Goal: Information Seeking & Learning: Learn about a topic

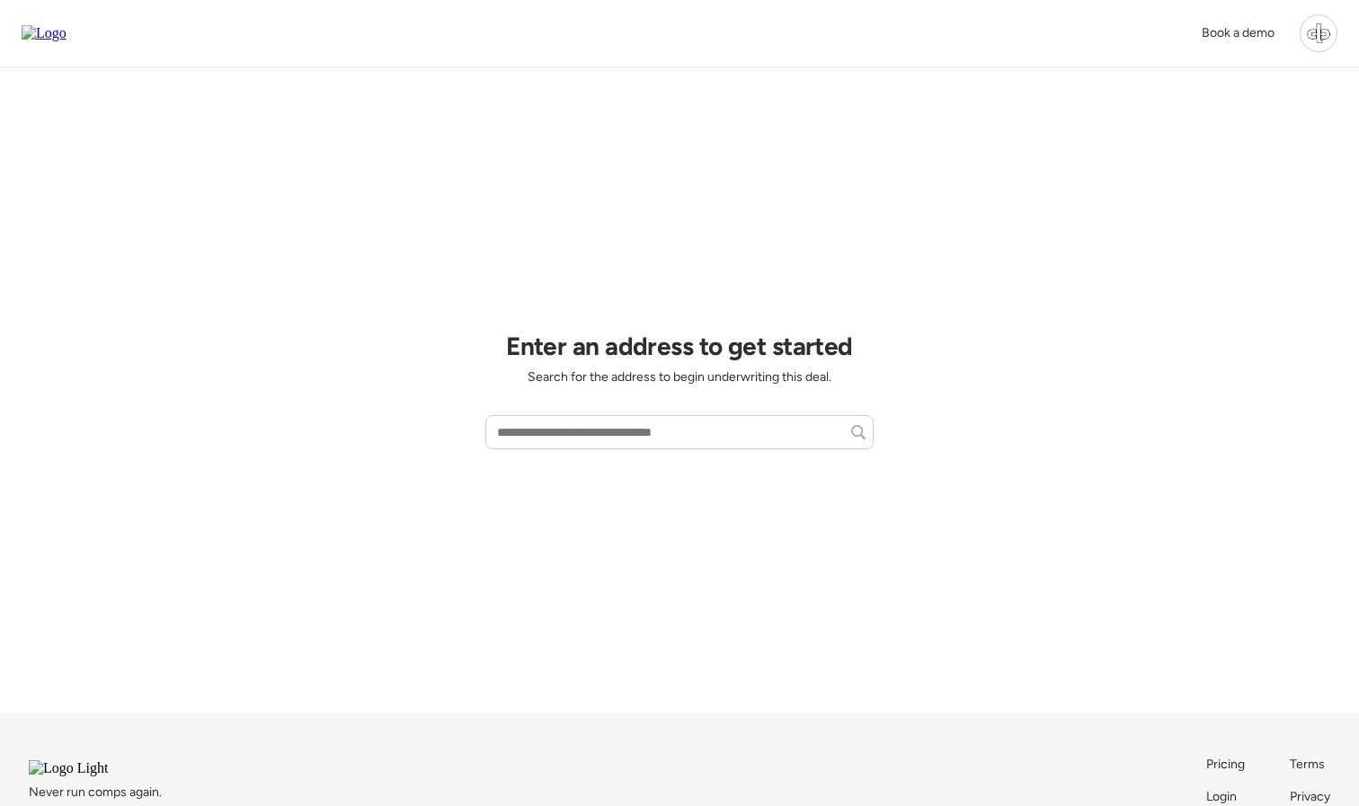
click at [1305, 31] on div at bounding box center [1319, 33] width 38 height 38
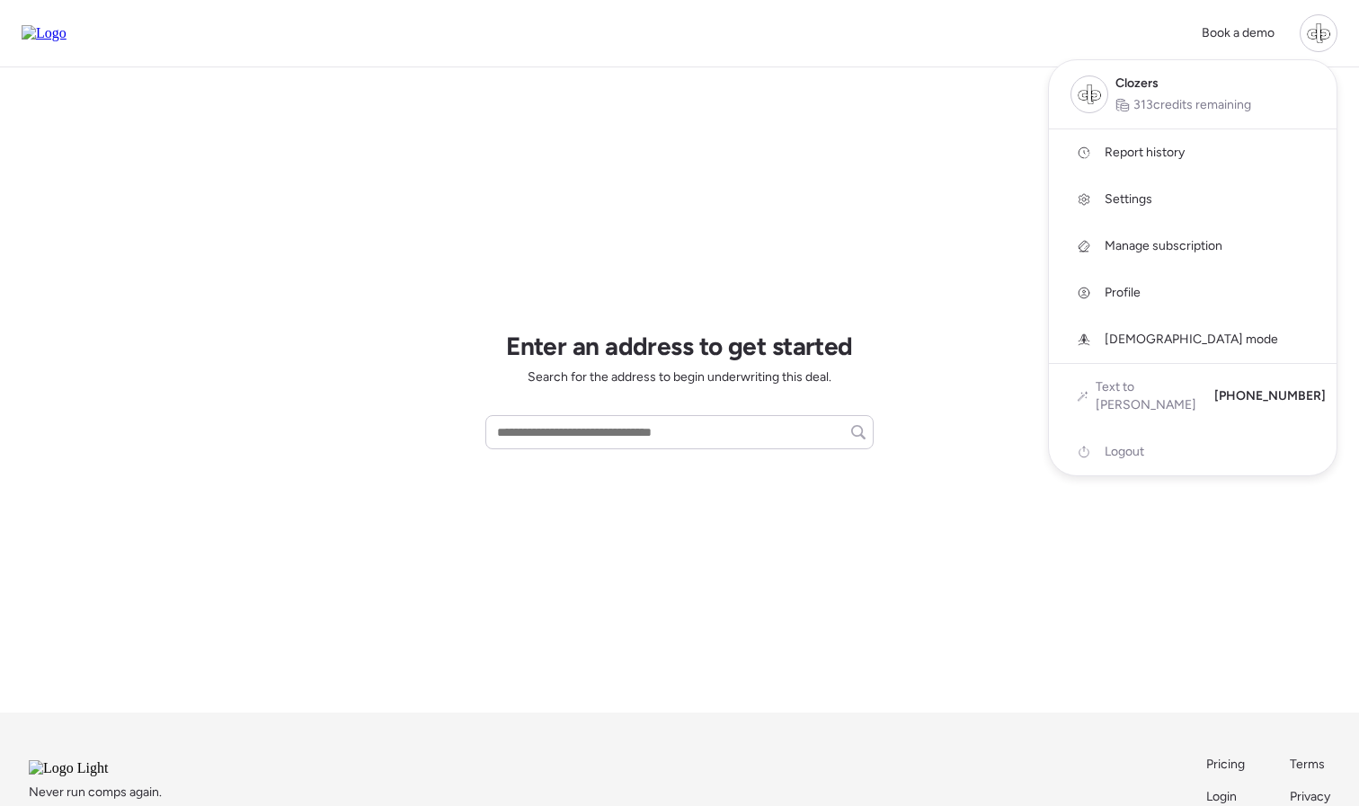
click at [1183, 148] on span "Report history" at bounding box center [1145, 153] width 80 height 18
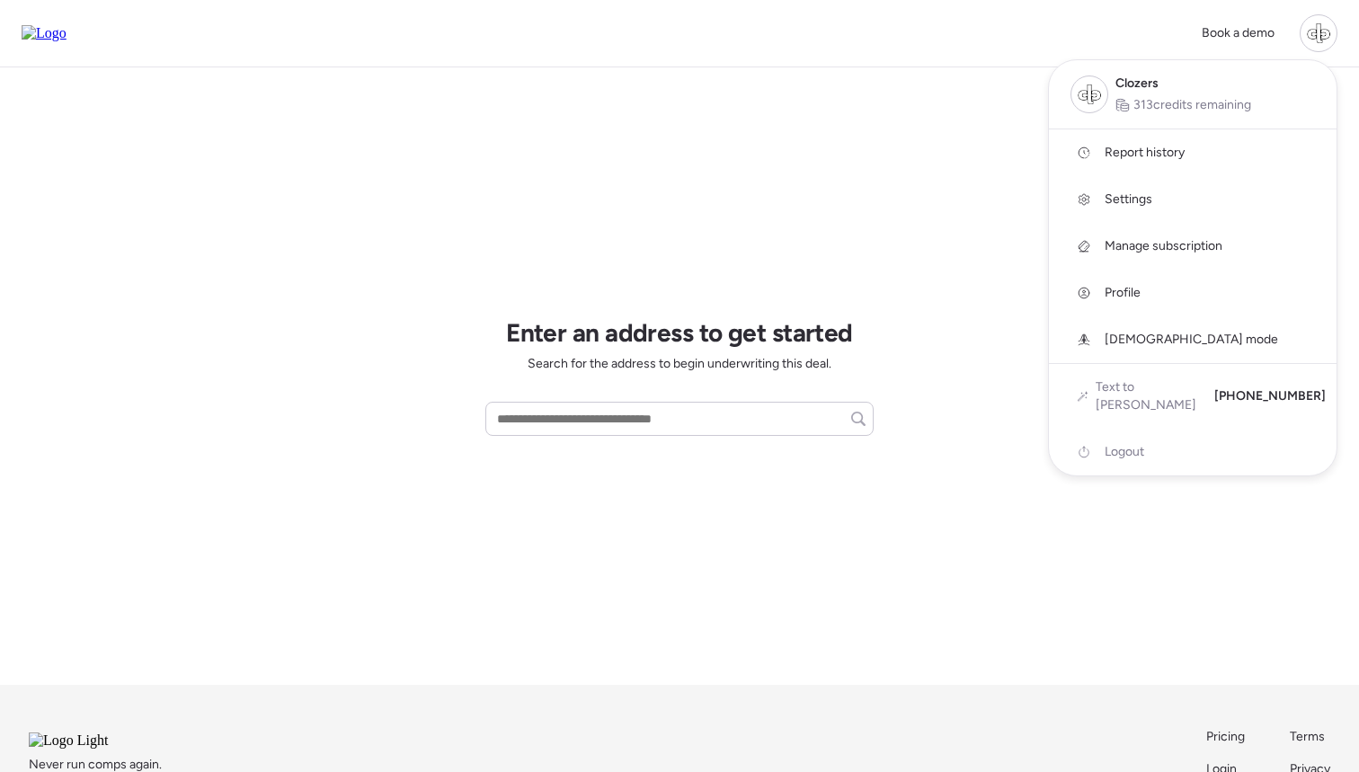
click at [883, 129] on div at bounding box center [679, 336] width 1359 height 772
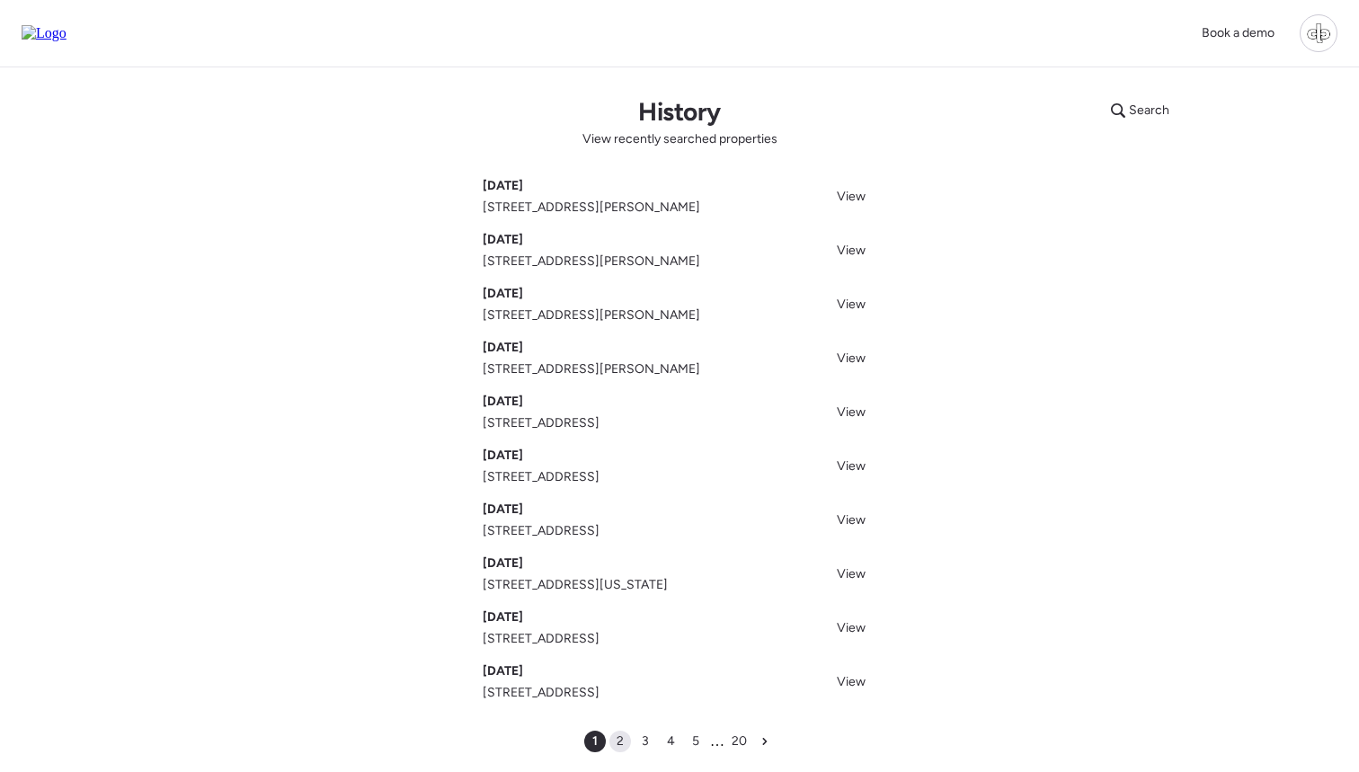
click at [616, 735] on div "2" at bounding box center [621, 742] width 22 height 22
click at [846, 302] on span "View" at bounding box center [851, 304] width 29 height 15
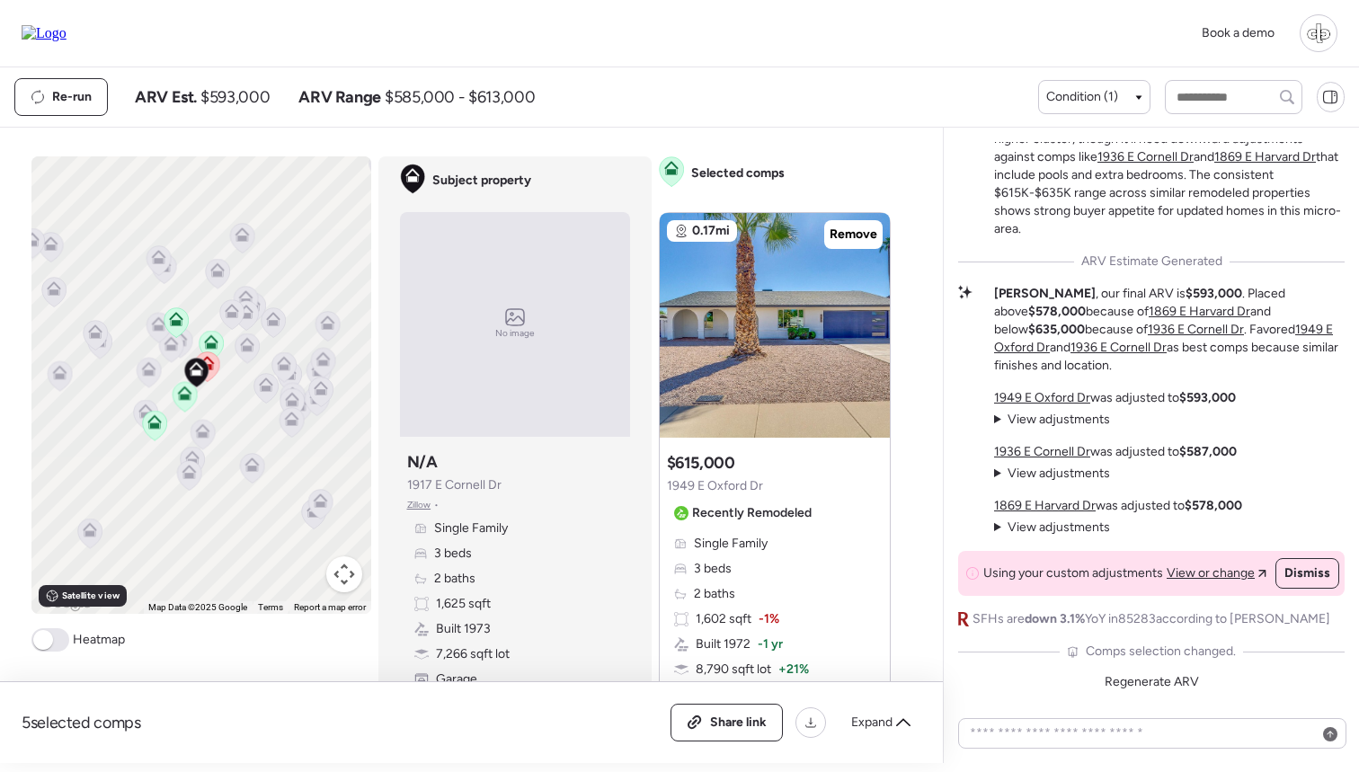
drag, startPoint x: 207, startPoint y: 341, endPoint x: 205, endPoint y: 303, distance: 37.8
click at [205, 303] on div "To activate drag with keyboard, press Alt + Enter. Once in keyboard drag state,…" at bounding box center [201, 385] width 340 height 458
click at [788, 350] on img at bounding box center [775, 325] width 230 height 225
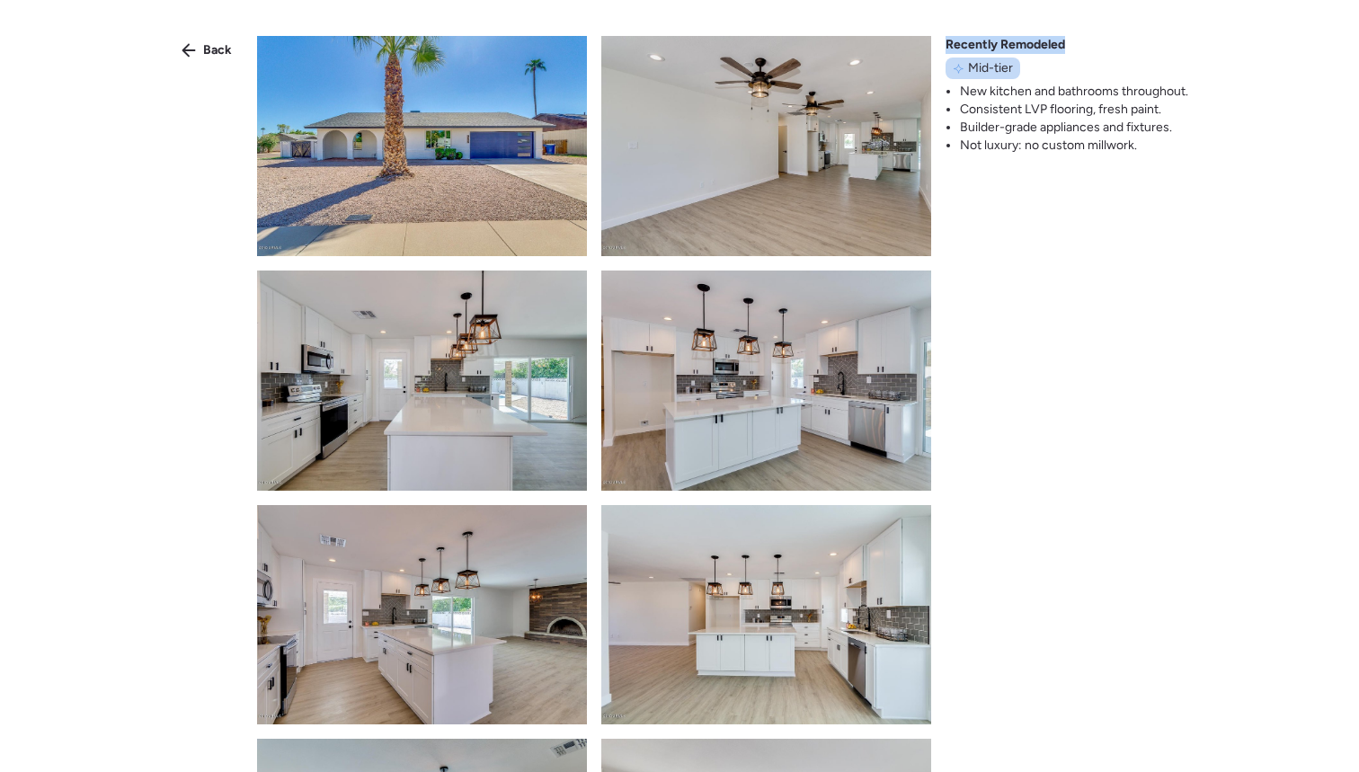
drag, startPoint x: 948, startPoint y: 46, endPoint x: 1064, endPoint y: 36, distance: 117.3
click at [1064, 36] on span "Recently Remodeled" at bounding box center [1006, 45] width 120 height 18
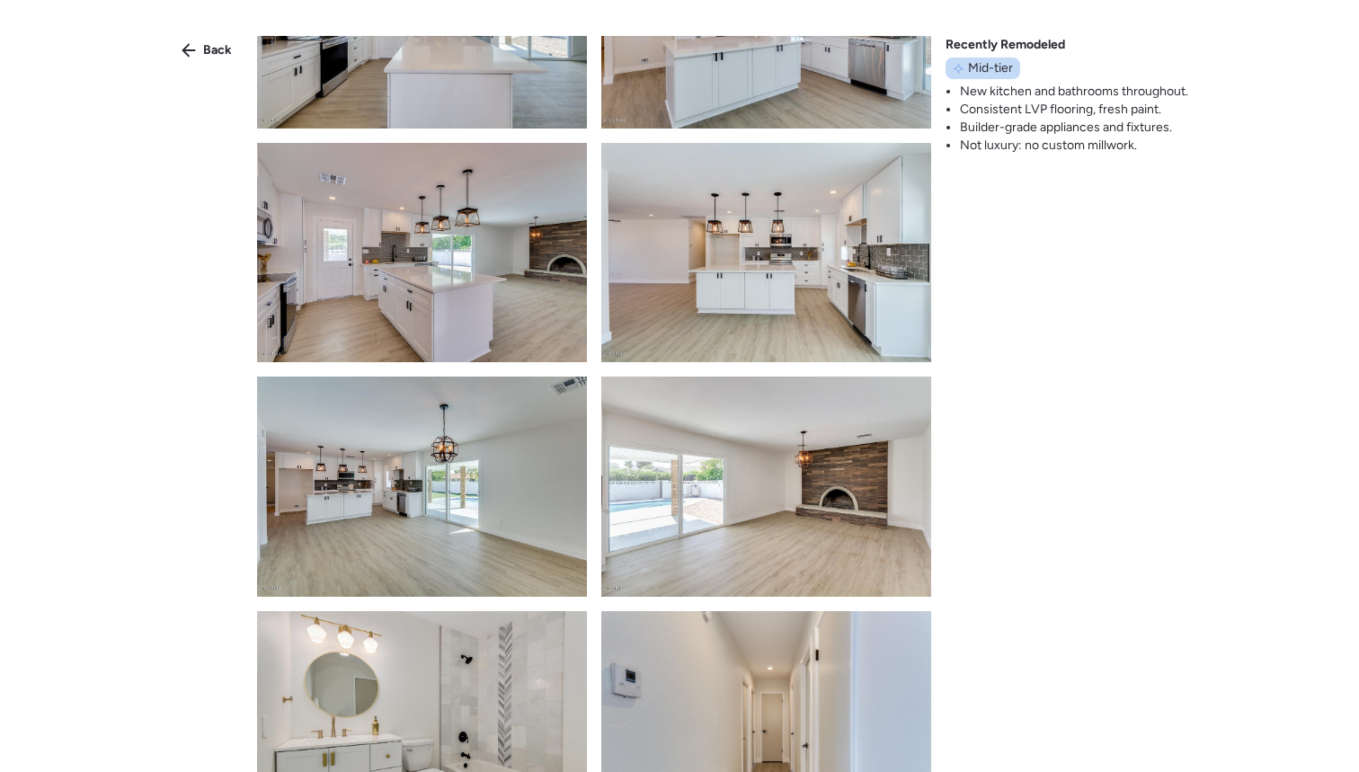
scroll to position [360, 0]
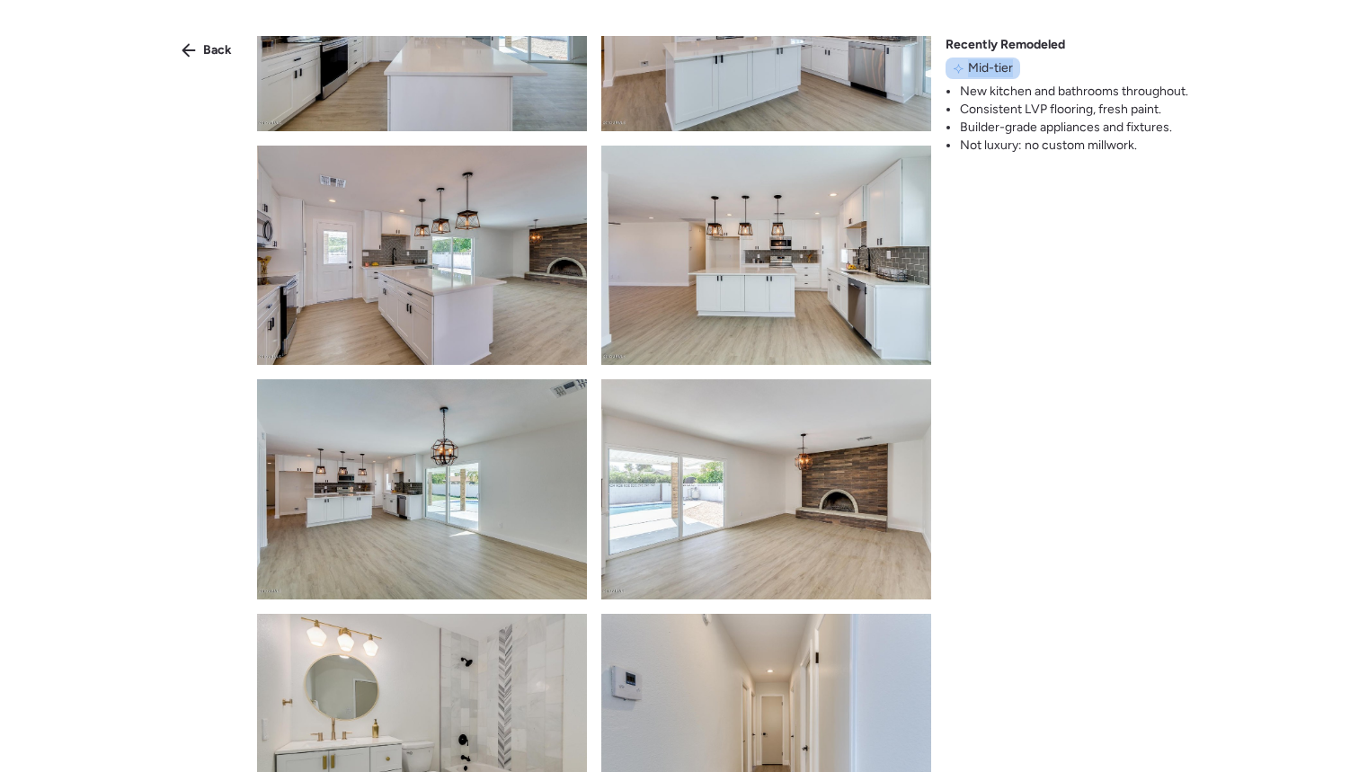
drag, startPoint x: 966, startPoint y: 69, endPoint x: 1012, endPoint y: 69, distance: 45.9
click at [1012, 69] on div "Mid-tier" at bounding box center [983, 69] width 75 height 22
click at [1012, 69] on span "Mid-tier" at bounding box center [990, 68] width 45 height 18
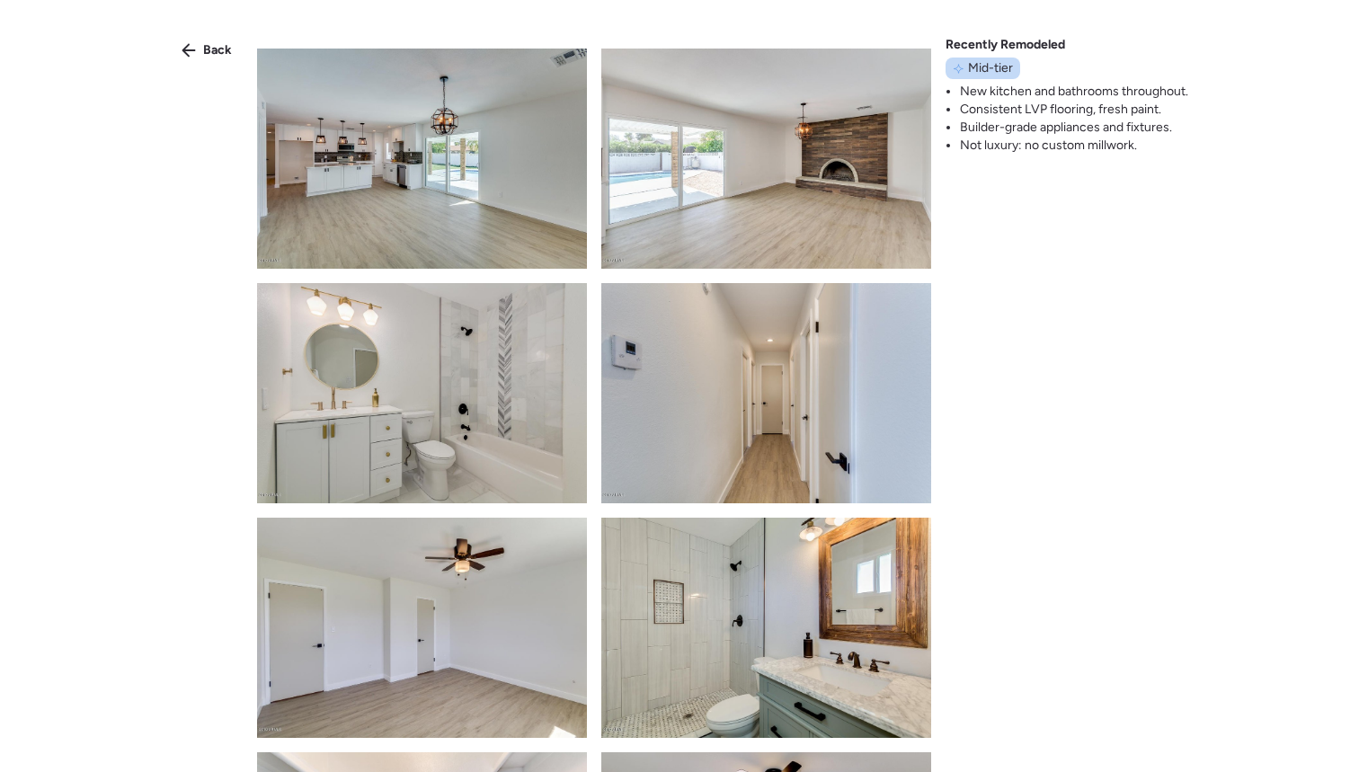
scroll to position [692, 0]
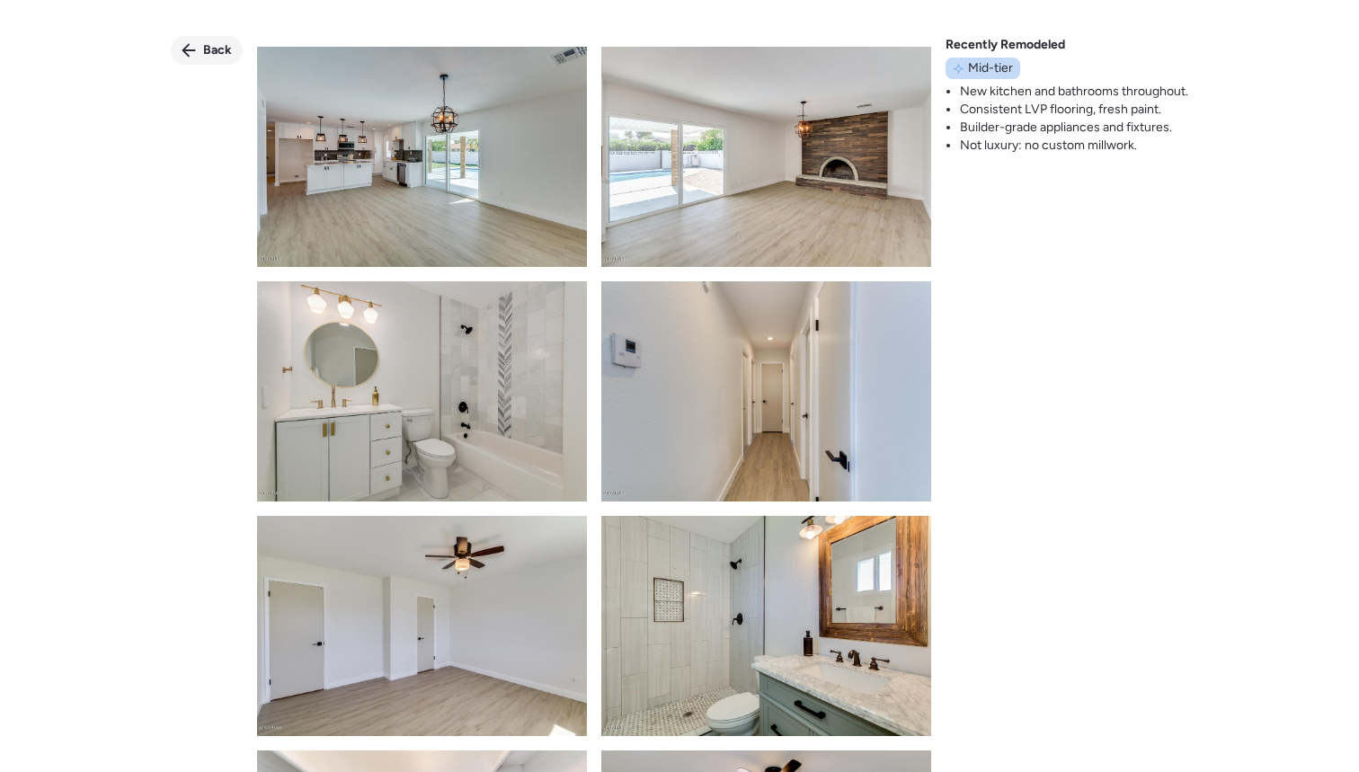
click at [228, 48] on span "Back" at bounding box center [217, 50] width 29 height 18
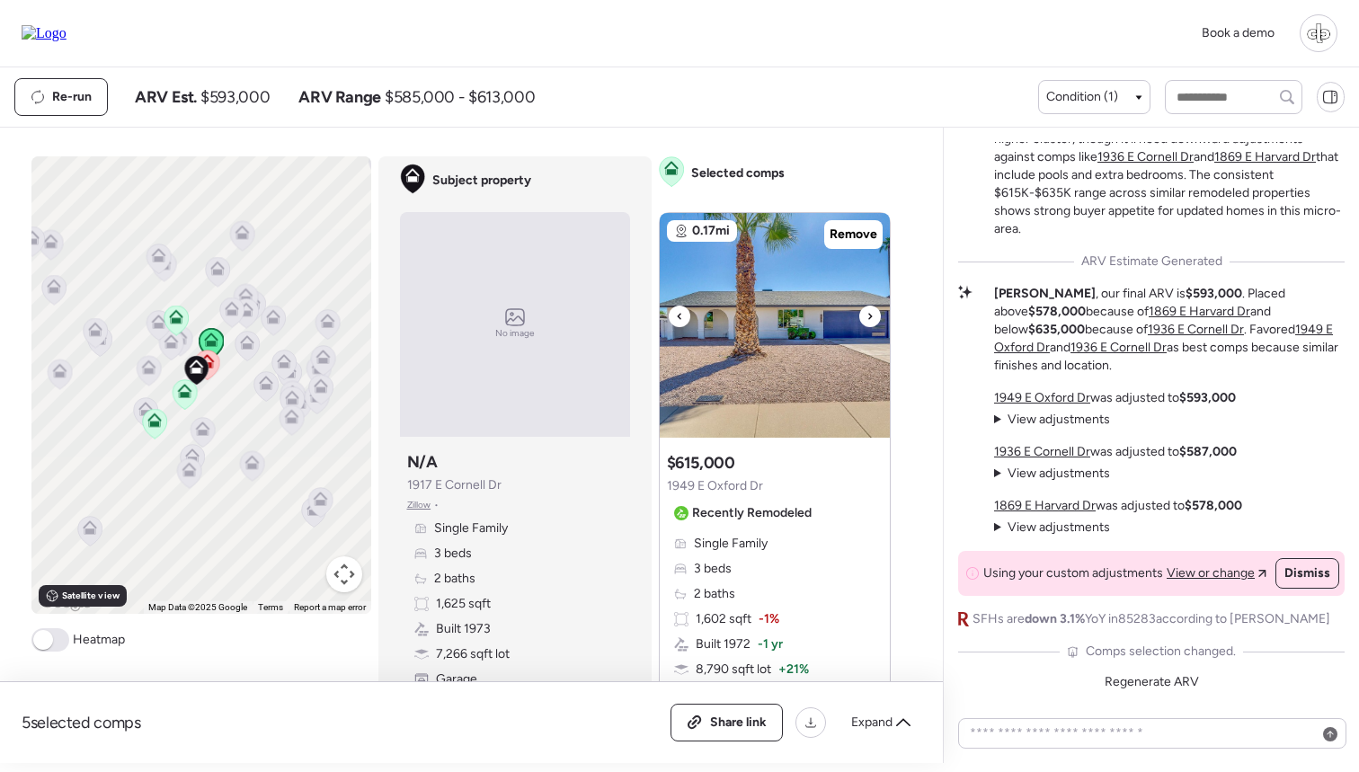
scroll to position [138, 0]
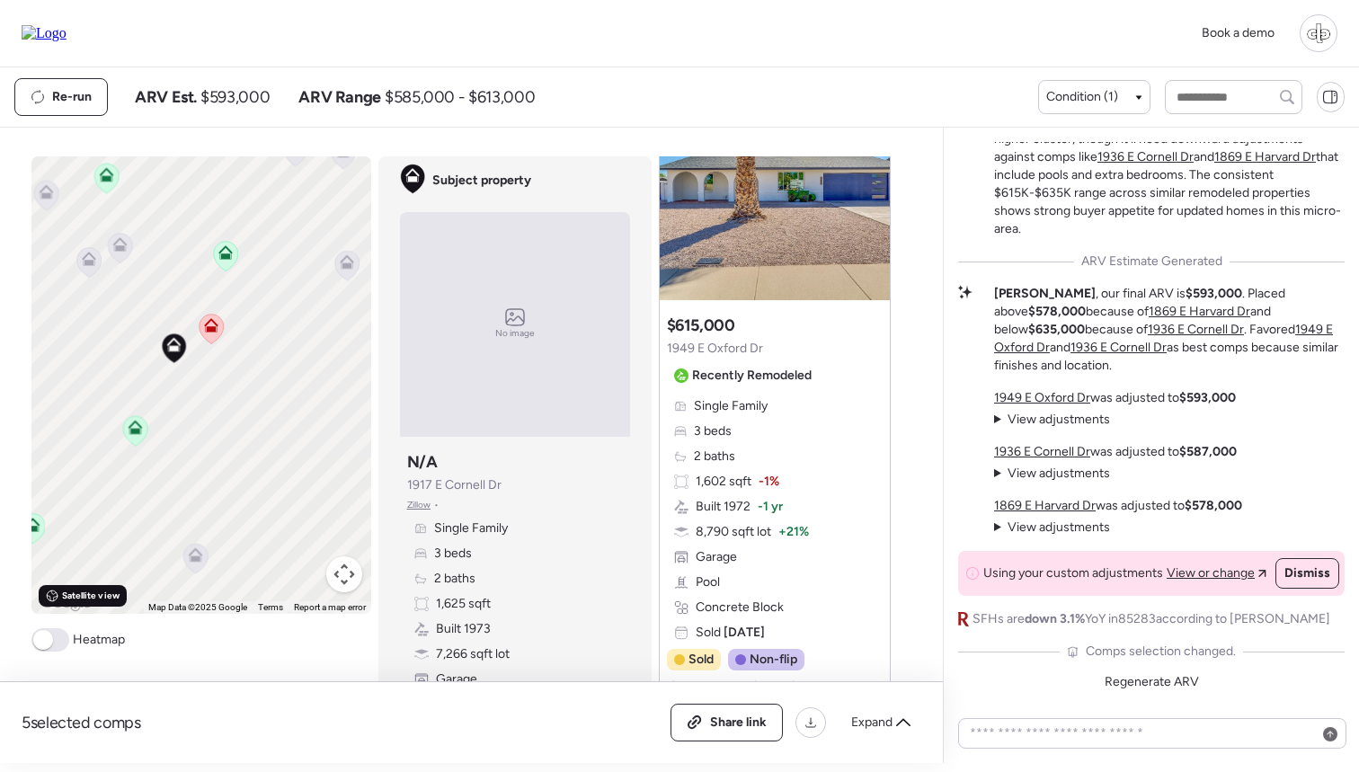
click at [74, 594] on span "Satellite view" at bounding box center [91, 596] width 58 height 14
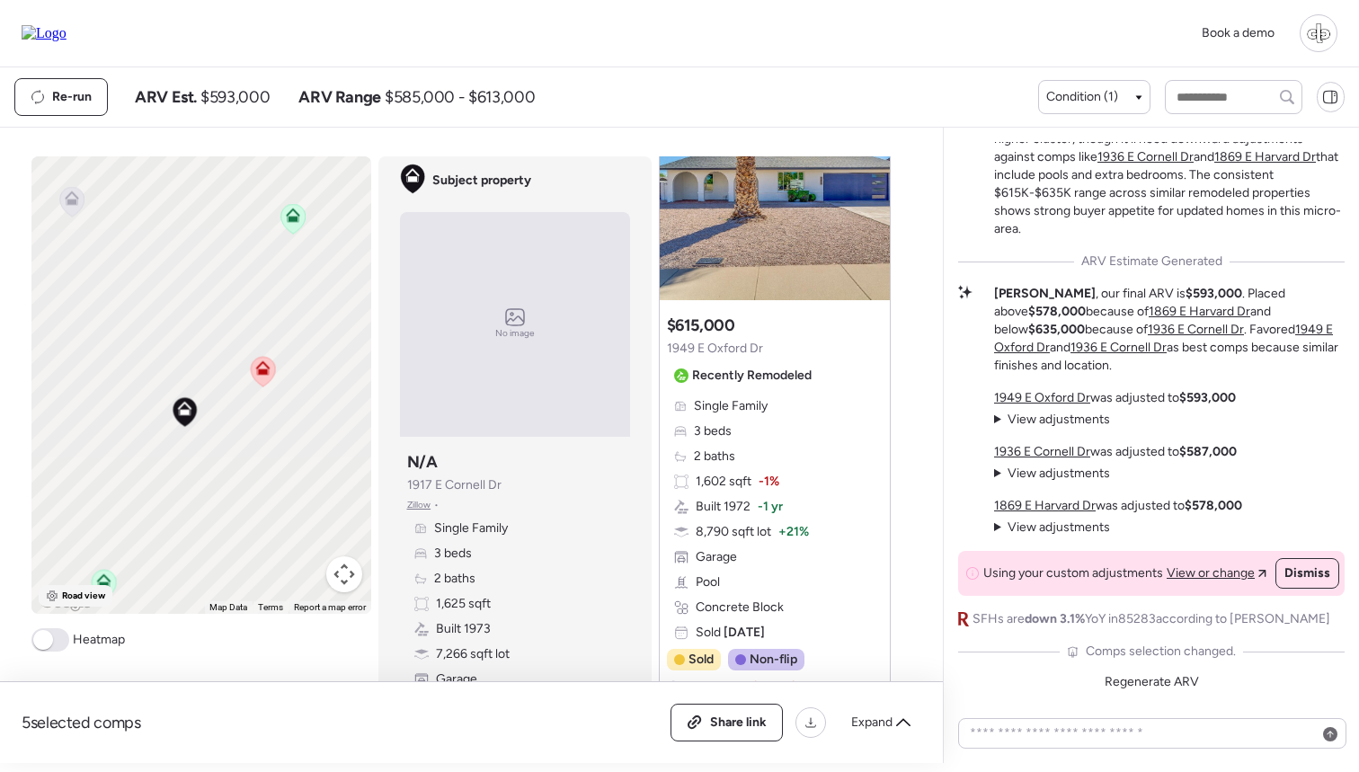
click at [85, 594] on span "Road view" at bounding box center [84, 596] width 44 height 14
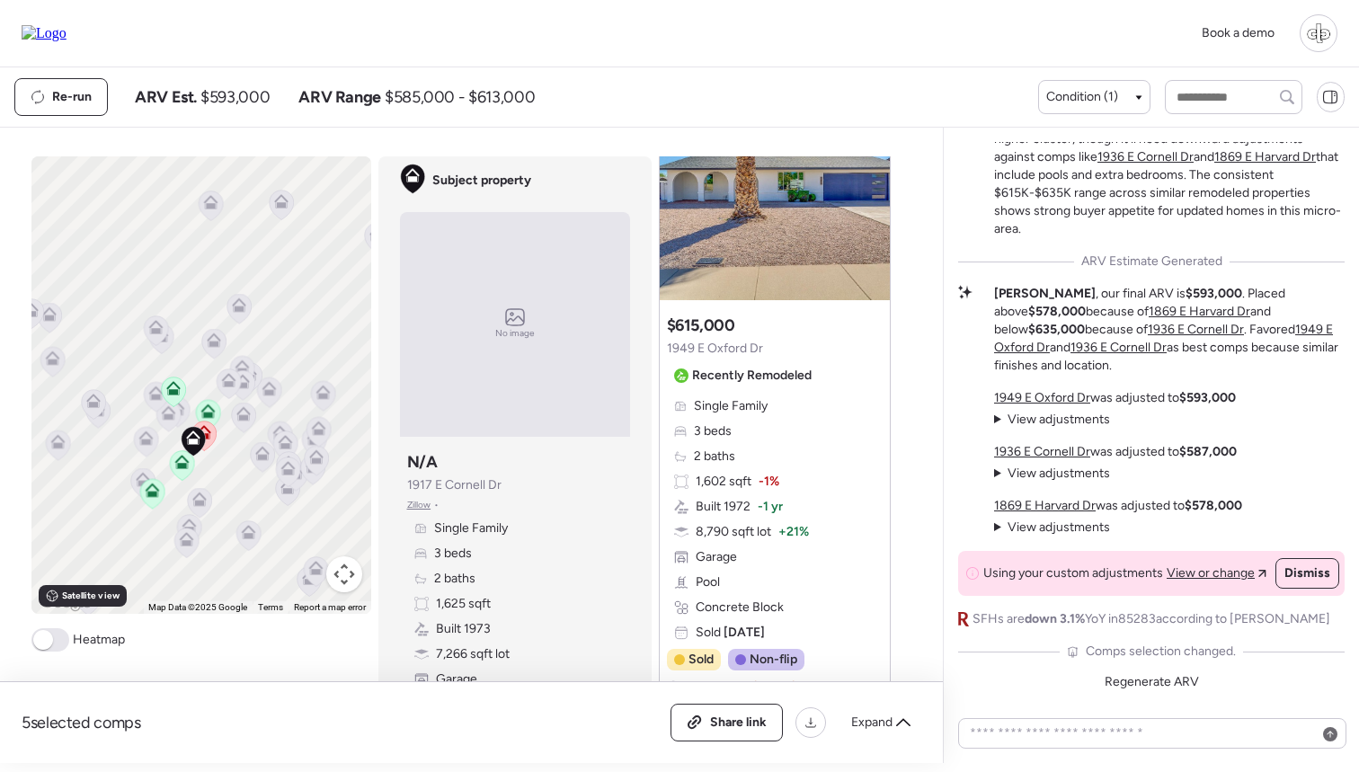
drag, startPoint x: 200, startPoint y: 491, endPoint x: 200, endPoint y: 441, distance: 49.4
click at [200, 441] on div "To activate drag with keyboard, press Alt + Enter. Once in keyboard drag state,…" at bounding box center [201, 385] width 340 height 458
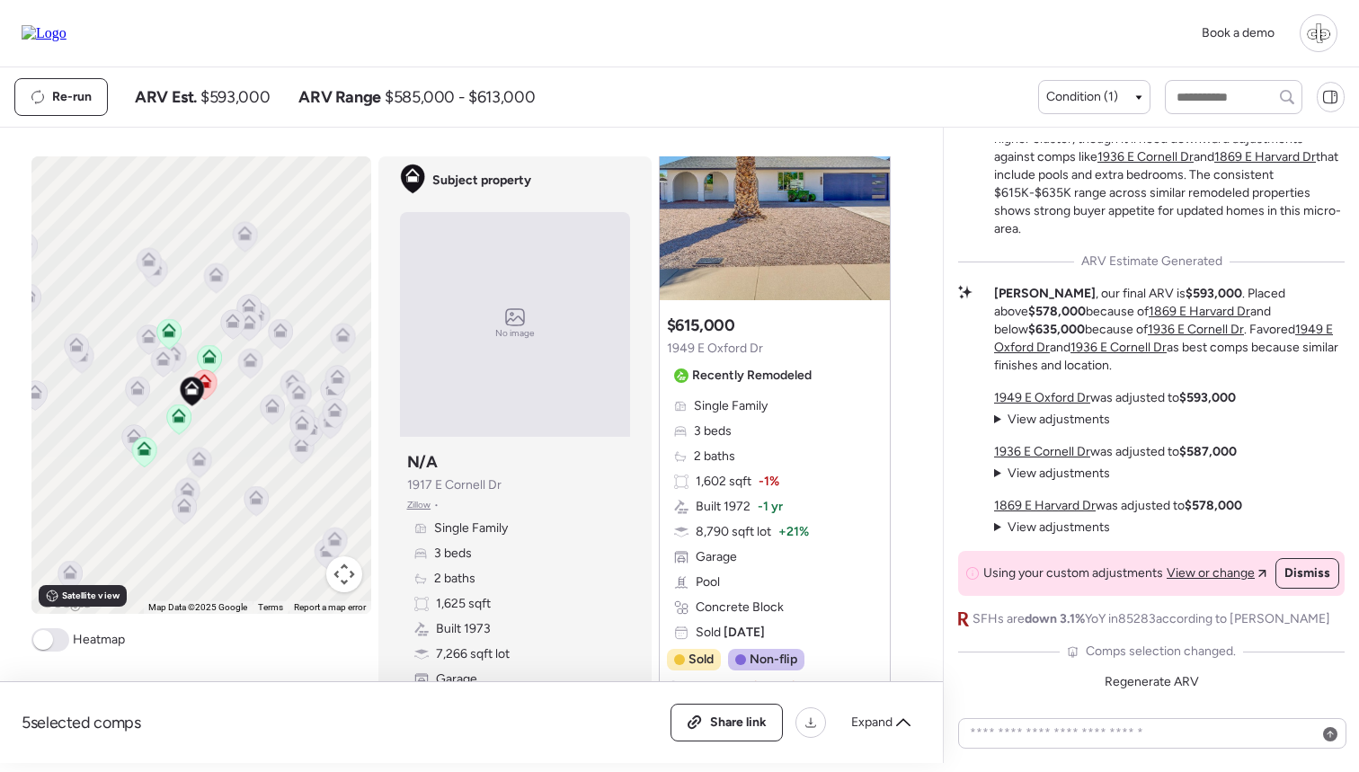
click at [77, 345] on icon at bounding box center [76, 344] width 14 height 14
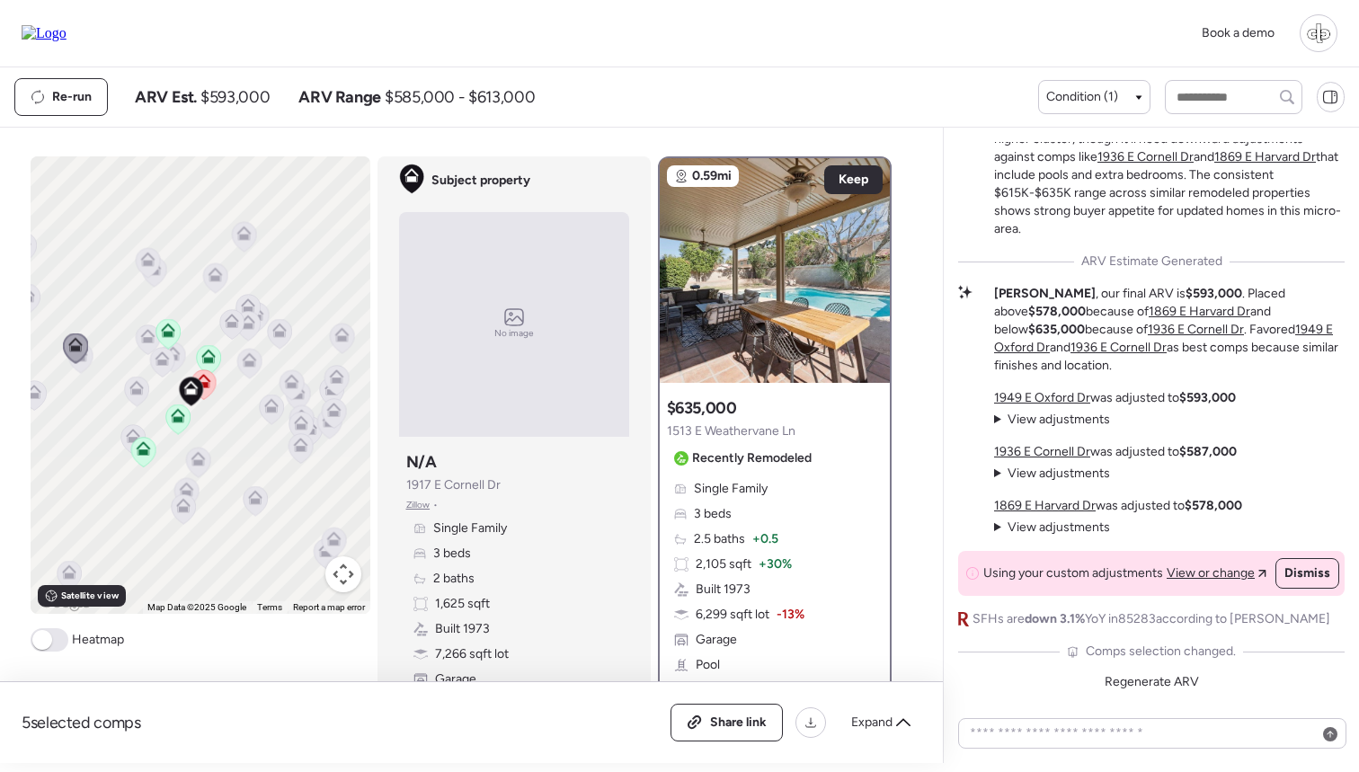
click at [153, 335] on icon at bounding box center [146, 333] width 13 height 8
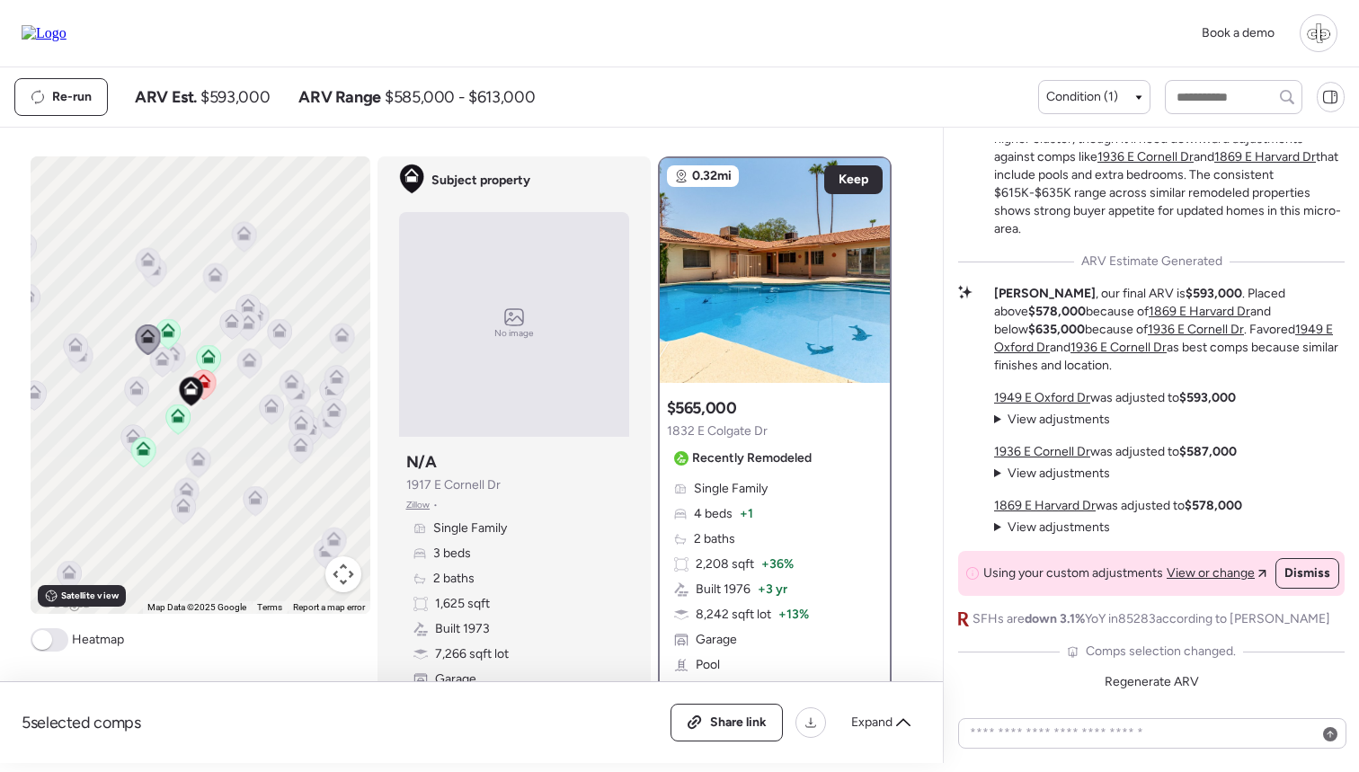
click at [80, 369] on icon at bounding box center [80, 358] width 24 height 30
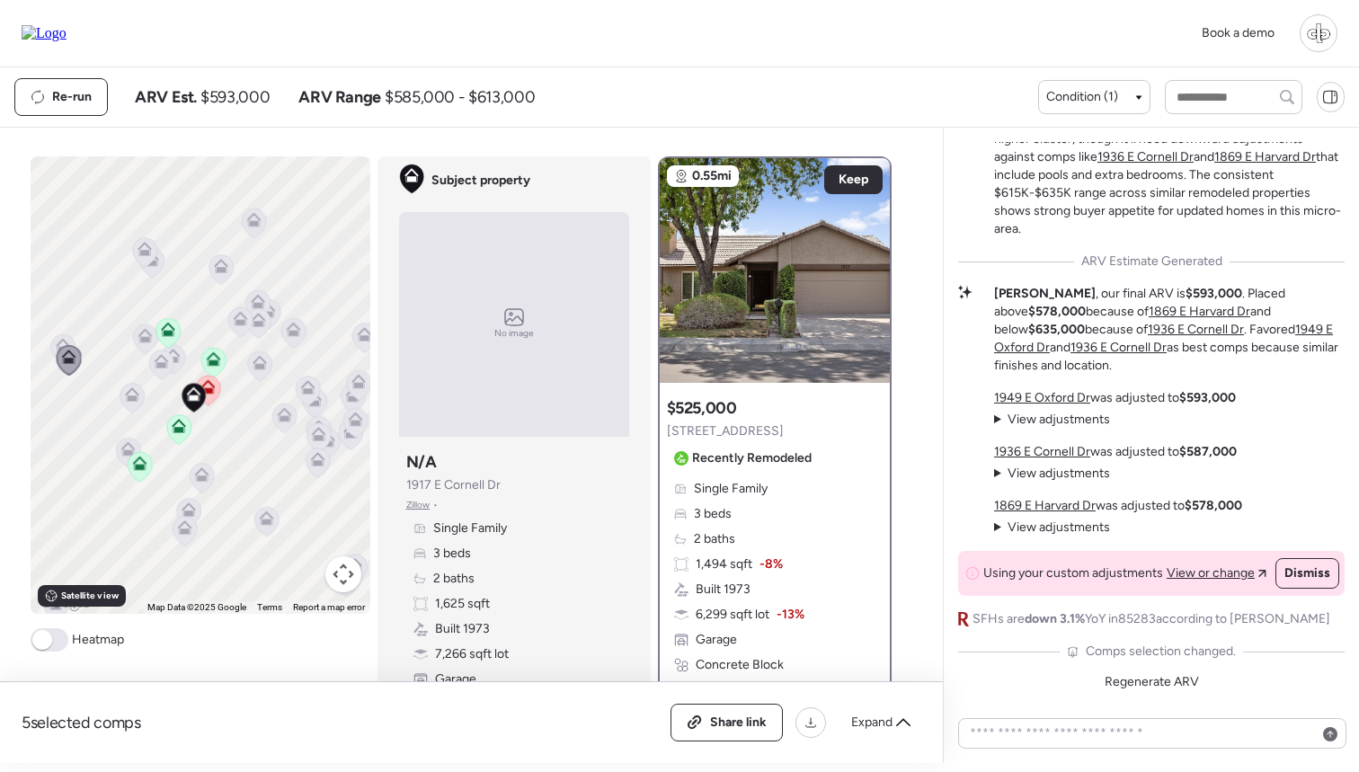
click at [167, 330] on icon at bounding box center [168, 329] width 14 height 14
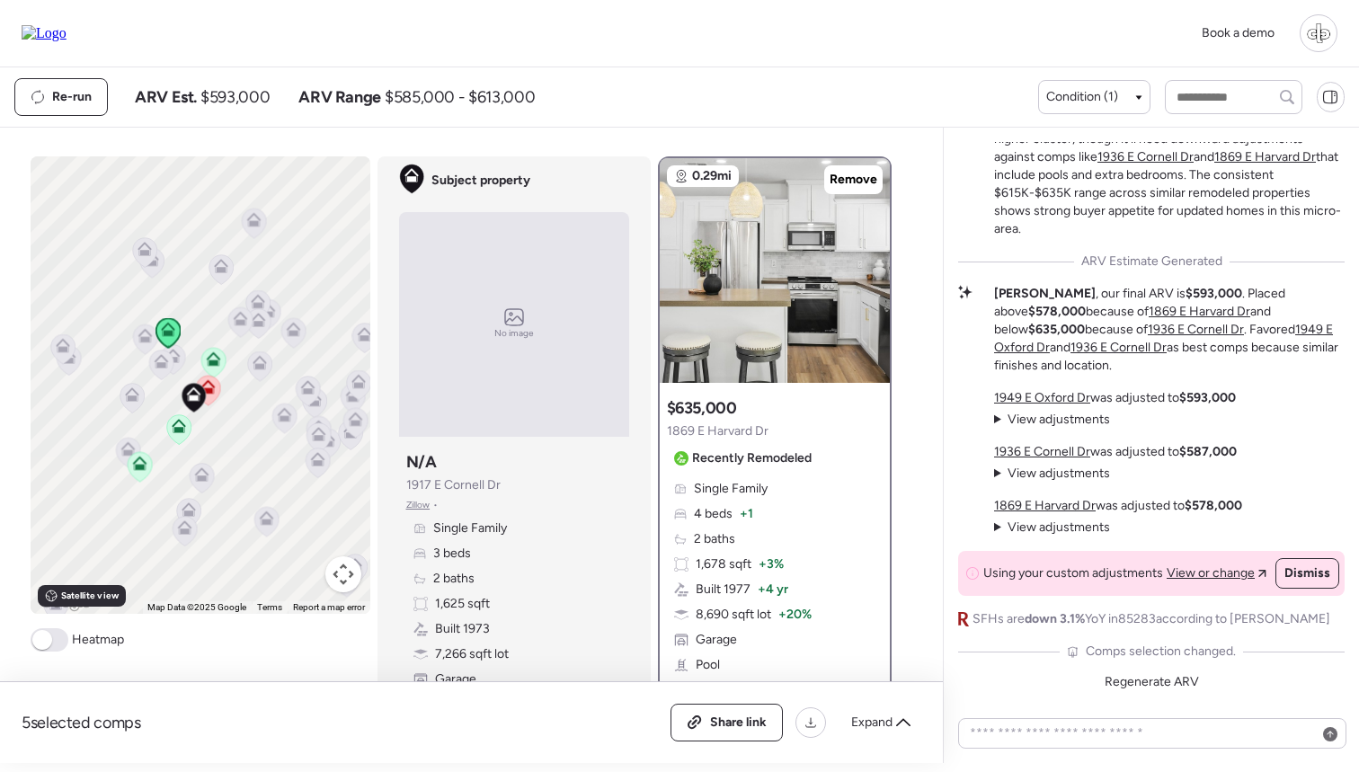
click at [209, 358] on icon at bounding box center [212, 356] width 13 height 8
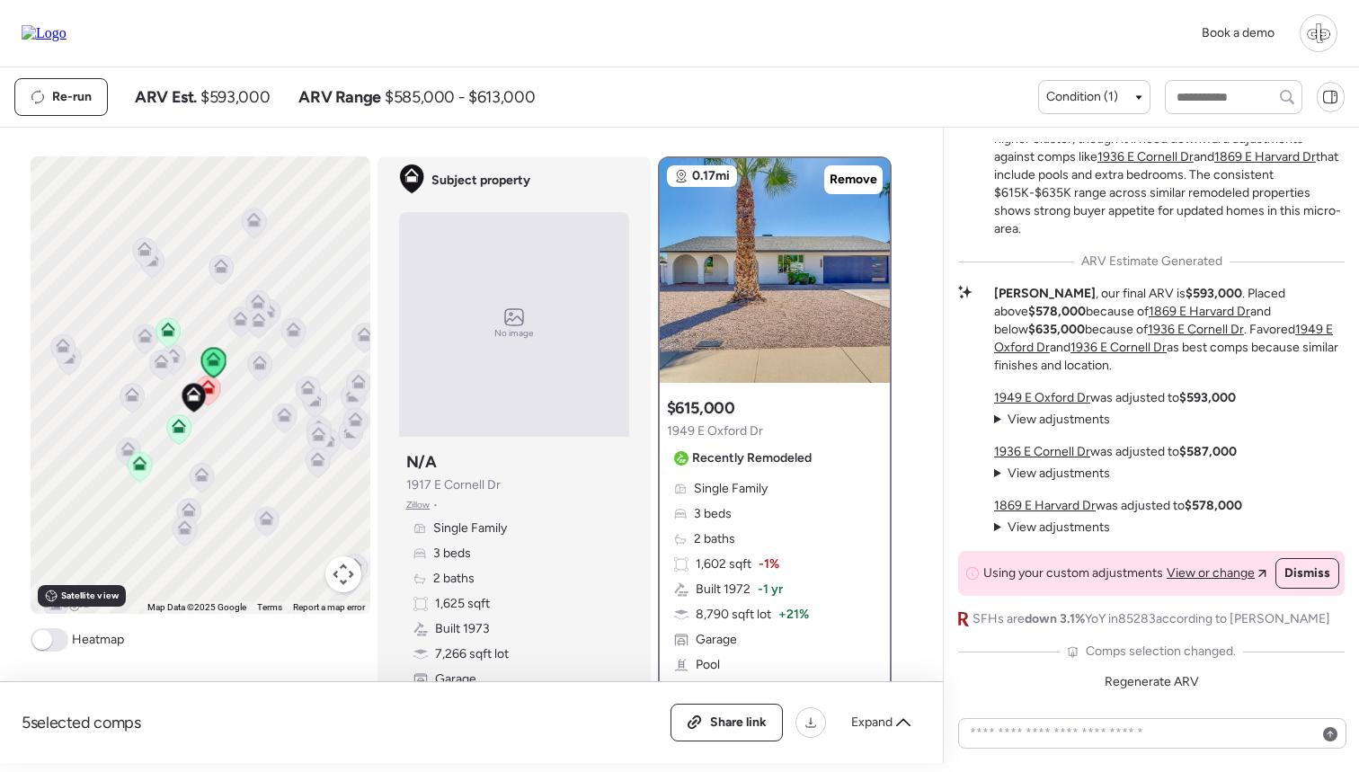
click at [181, 426] on icon at bounding box center [179, 426] width 14 height 14
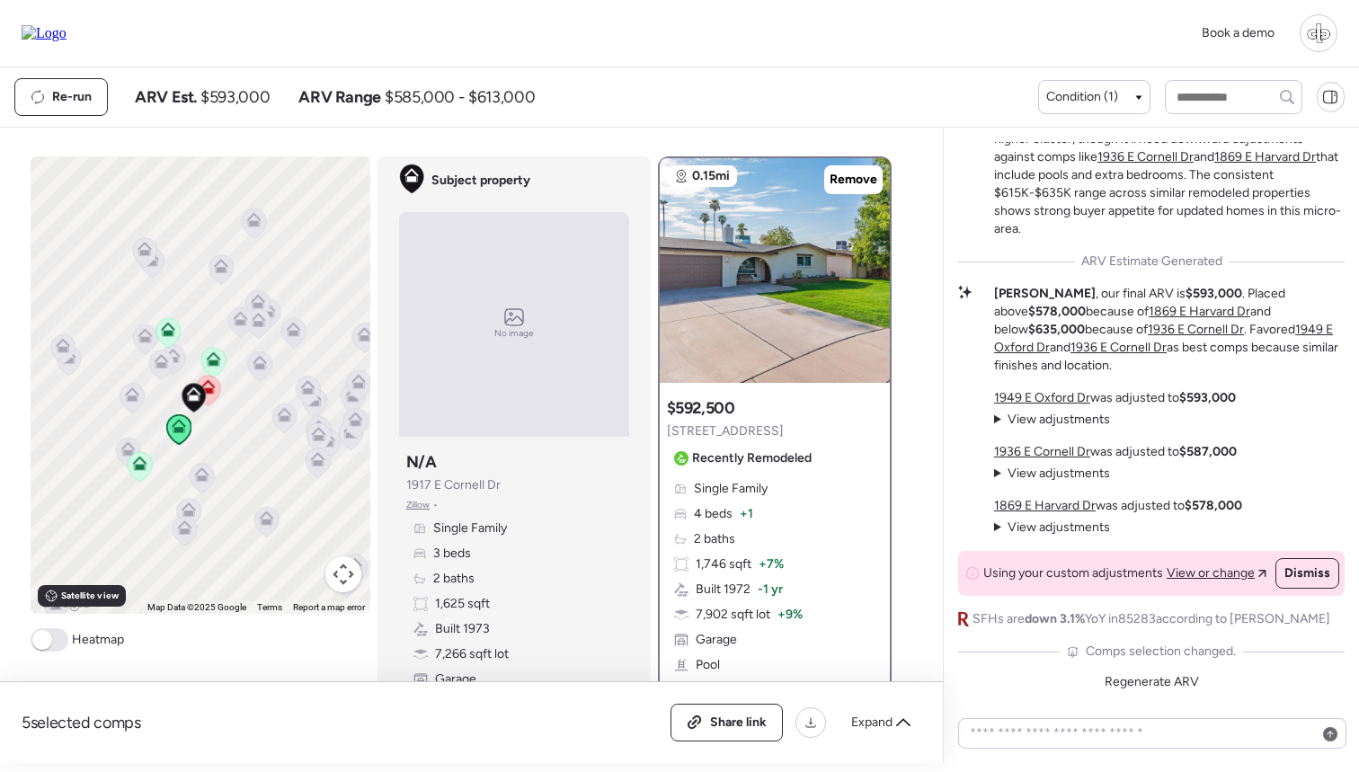
click at [139, 466] on icon at bounding box center [139, 466] width 12 height 5
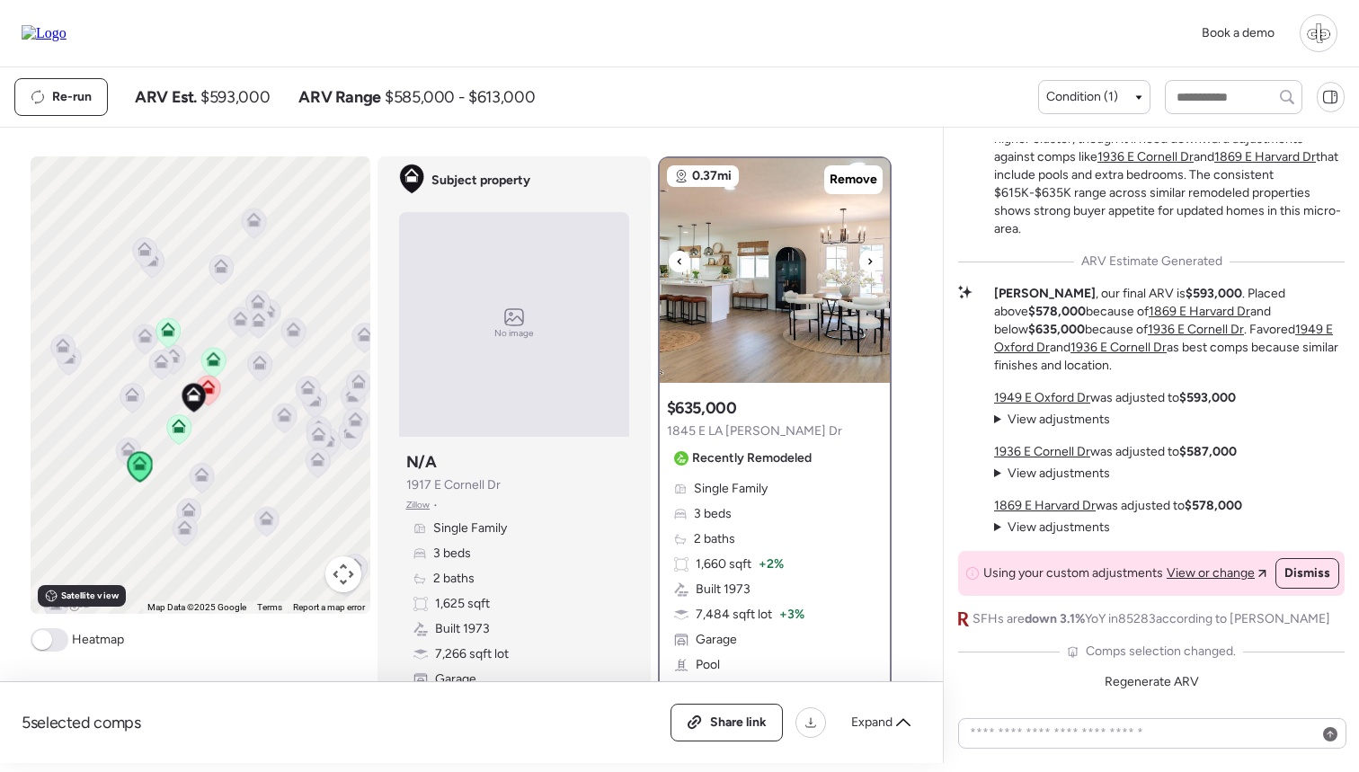
click at [745, 320] on img at bounding box center [775, 270] width 230 height 225
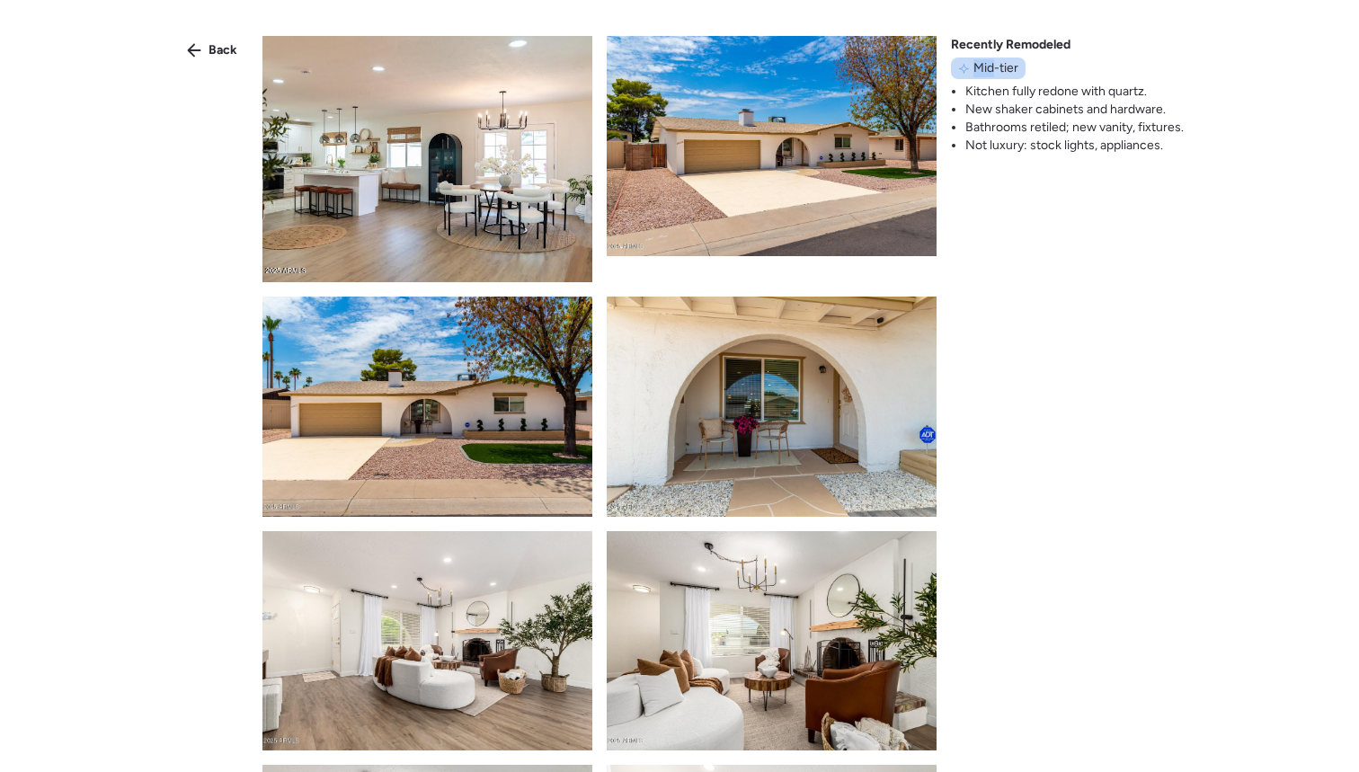
drag, startPoint x: 970, startPoint y: 76, endPoint x: 991, endPoint y: 72, distance: 21.0
click at [991, 72] on div "Mid-tier" at bounding box center [988, 69] width 75 height 22
click at [991, 72] on span "Mid-tier" at bounding box center [996, 68] width 45 height 18
click at [232, 37] on div "Back" at bounding box center [212, 50] width 72 height 29
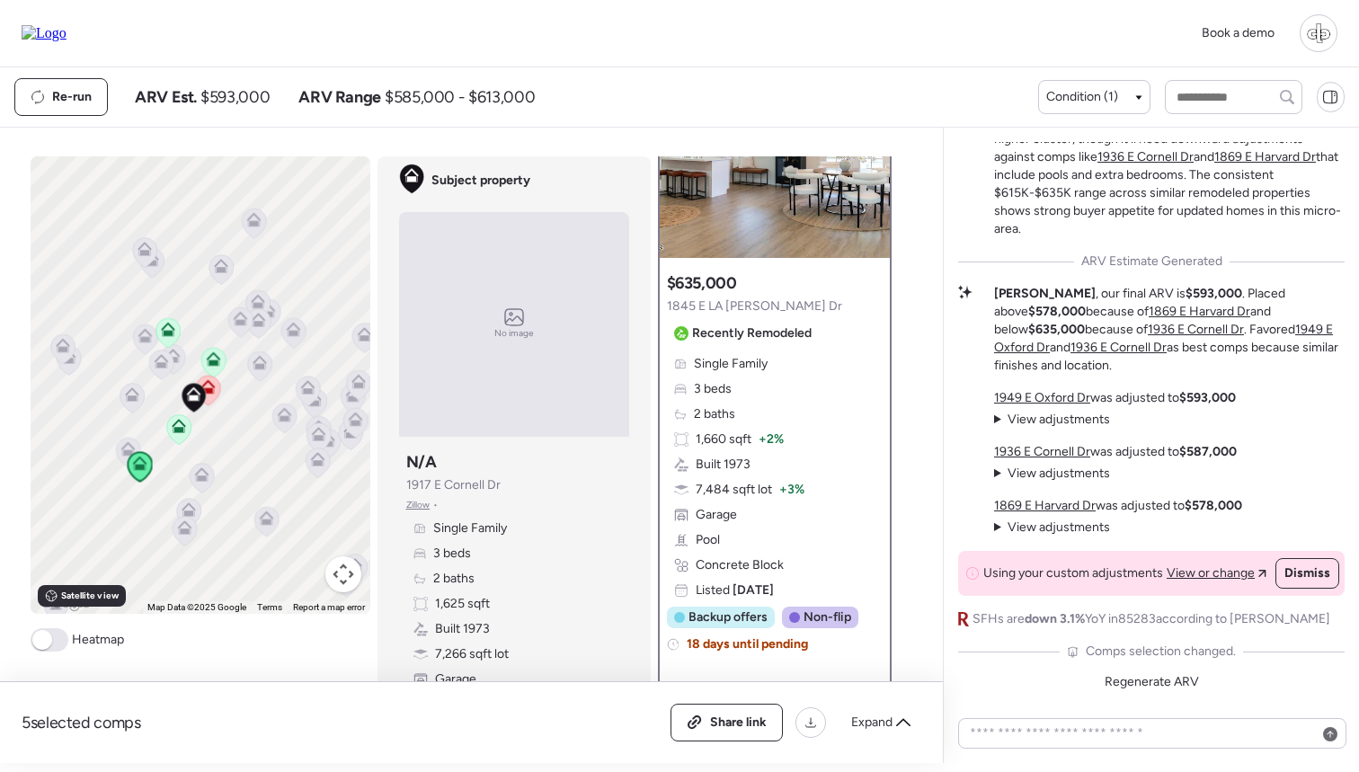
click at [1074, 419] on span "View adjustments" at bounding box center [1059, 419] width 102 height 15
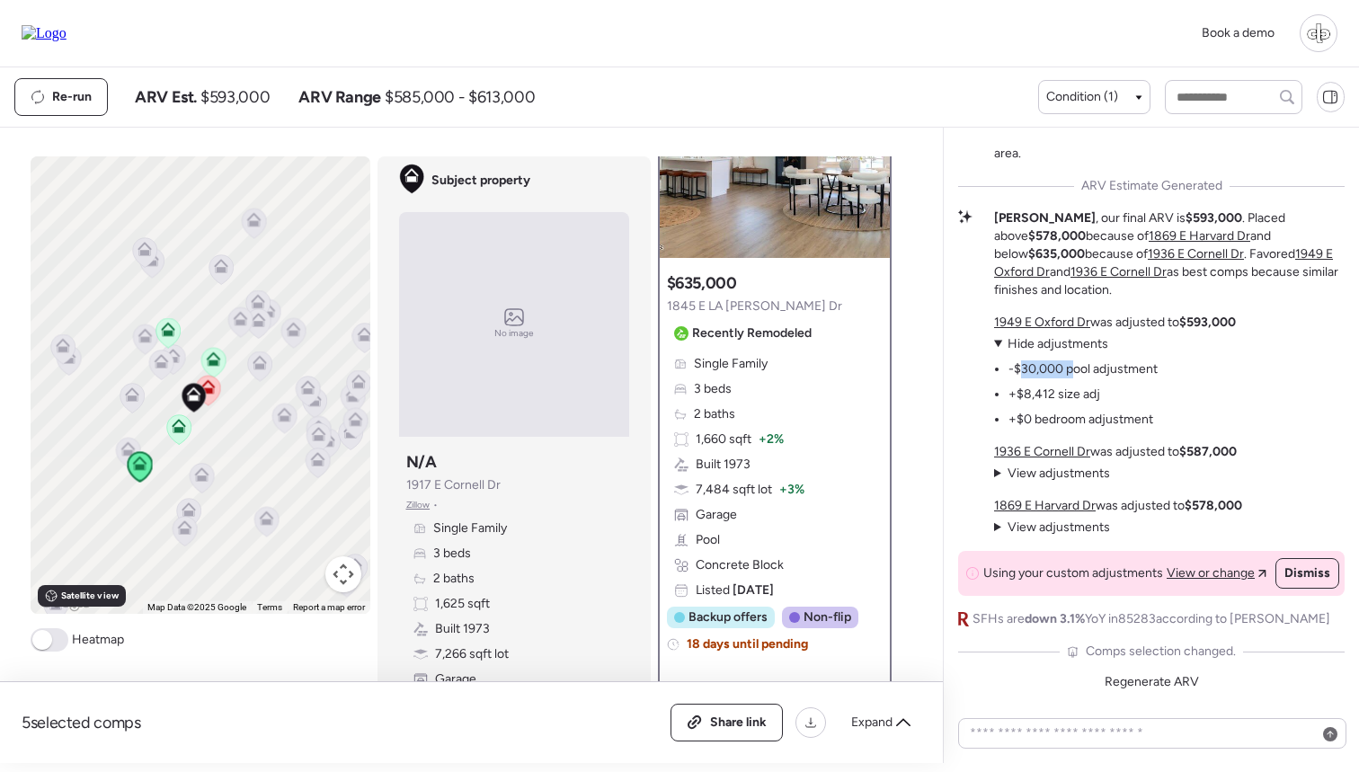
drag, startPoint x: 1019, startPoint y: 364, endPoint x: 1077, endPoint y: 363, distance: 58.4
click at [1077, 363] on li "-$30,000 pool adjustment" at bounding box center [1083, 370] width 149 height 18
drag, startPoint x: 1014, startPoint y: 370, endPoint x: 1122, endPoint y: 361, distance: 108.3
click at [1122, 361] on ul "-$30,000 pool adjustment +$8,412 size adj +$0 bedroom adjustment" at bounding box center [1076, 391] width 164 height 76
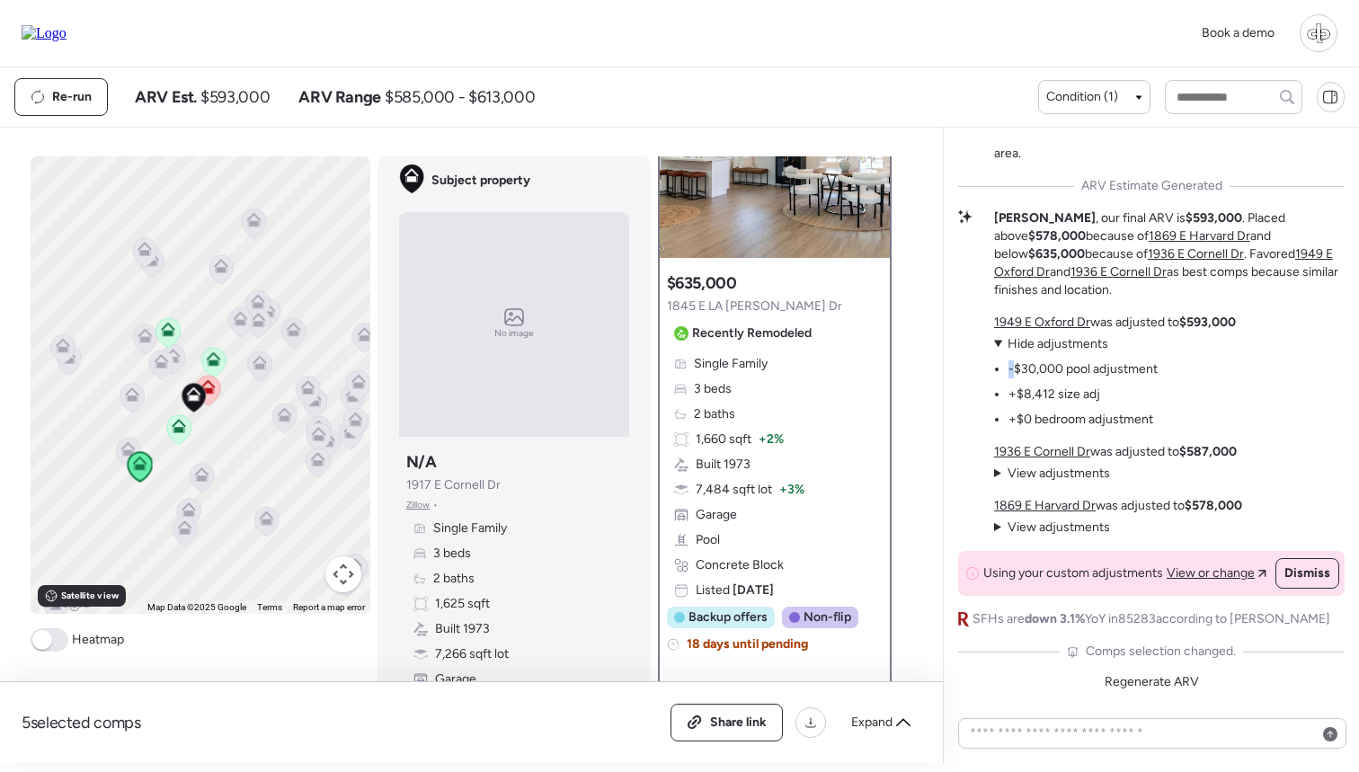
click at [1122, 361] on ul "-$30,000 pool adjustment +$8,412 size adj +$0 bedroom adjustment" at bounding box center [1076, 391] width 164 height 76
drag, startPoint x: 1016, startPoint y: 392, endPoint x: 1095, endPoint y: 394, distance: 79.1
click at [1095, 394] on li "+$8,412 size adj" at bounding box center [1055, 395] width 92 height 18
click at [1093, 393] on li "+$8,412 size adj" at bounding box center [1055, 395] width 92 height 18
click at [1196, 572] on span "View or change" at bounding box center [1211, 574] width 88 height 18
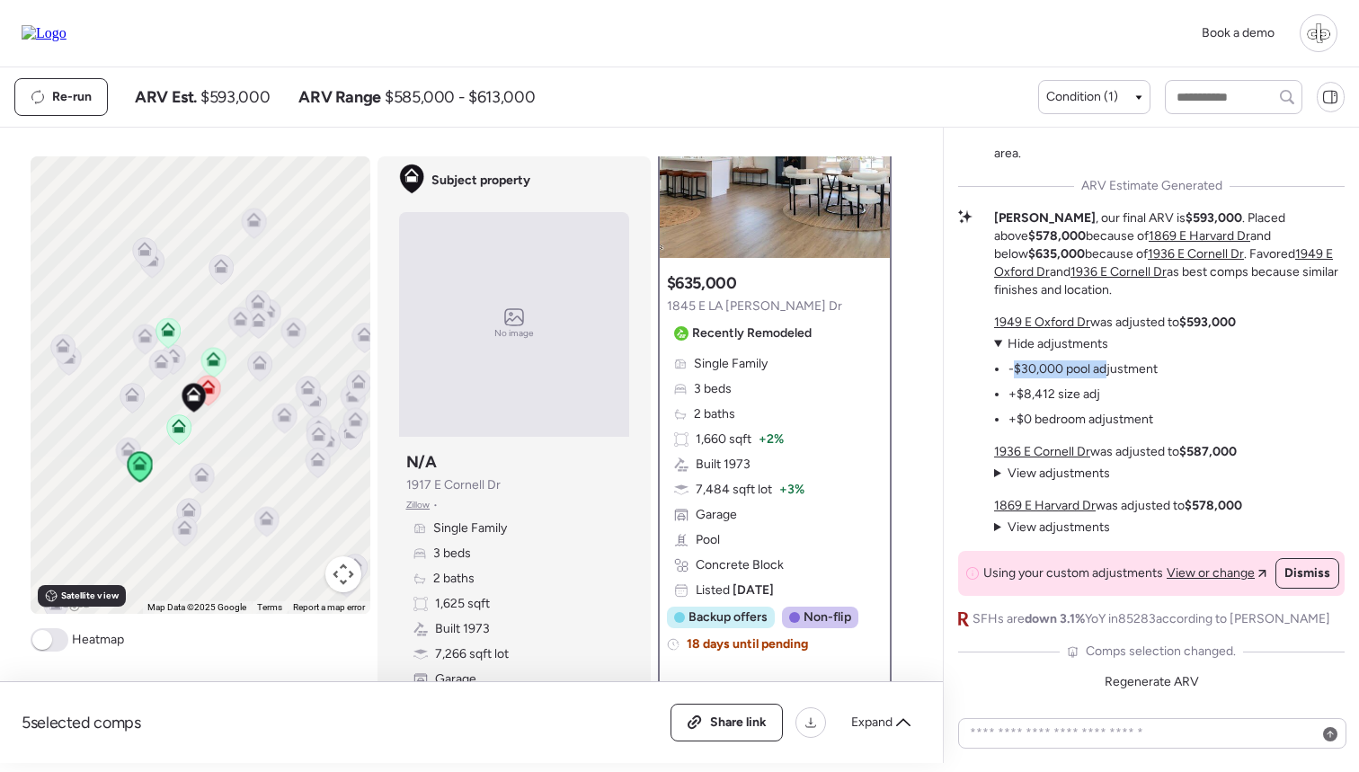
drag, startPoint x: 1016, startPoint y: 371, endPoint x: 1112, endPoint y: 371, distance: 96.2
click at [1112, 371] on li "-$30,000 pool adjustment" at bounding box center [1083, 370] width 149 height 18
drag, startPoint x: 1020, startPoint y: 396, endPoint x: 1088, endPoint y: 397, distance: 67.4
click at [1088, 396] on li "+$8,412 size adj" at bounding box center [1055, 395] width 92 height 18
drag, startPoint x: 1023, startPoint y: 414, endPoint x: 1051, endPoint y: 414, distance: 27.9
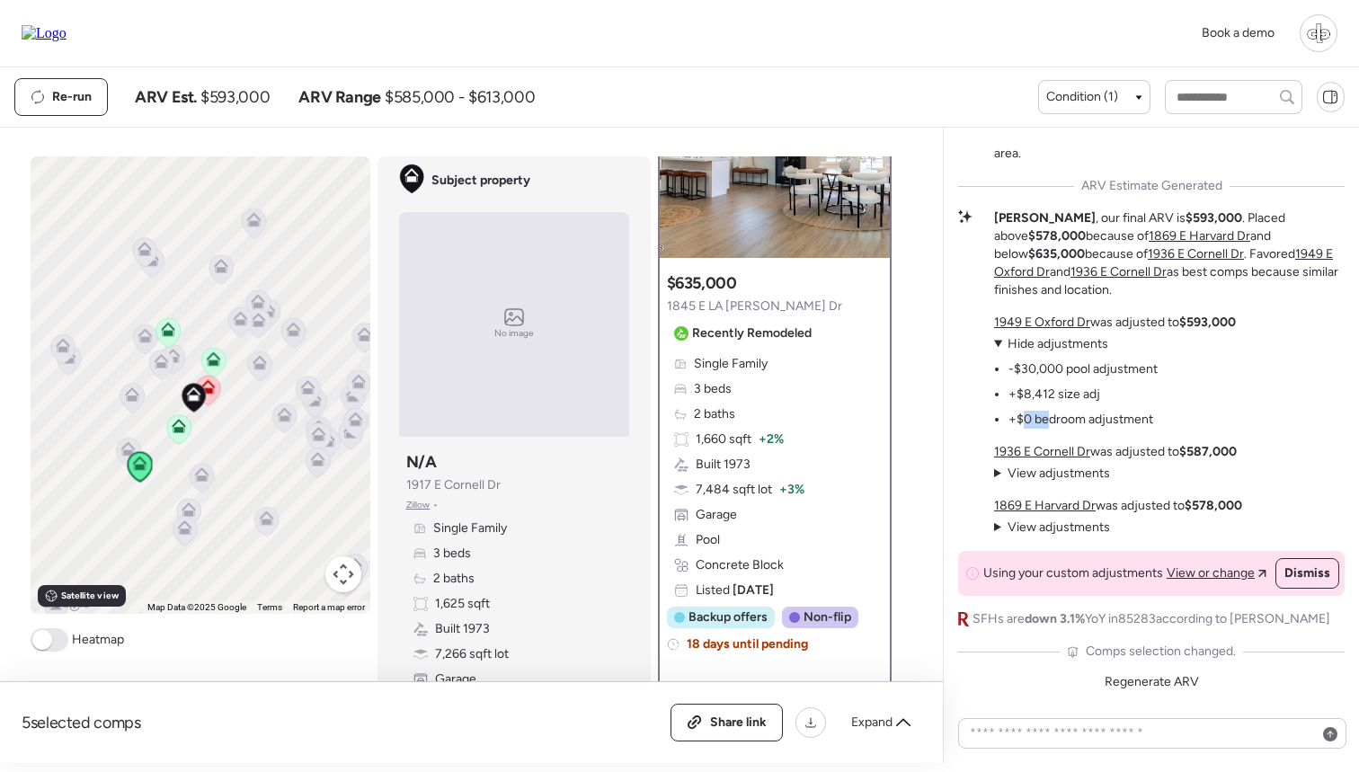
click at [1050, 414] on li "+$0 bedroom adjustment" at bounding box center [1081, 420] width 145 height 18
click at [1250, 356] on div "1949 E Oxford Dr was adjusted to $593,000 View adjustments Hide adjustments -$3…" at bounding box center [1169, 425] width 351 height 223
click at [261, 357] on icon at bounding box center [260, 362] width 14 height 14
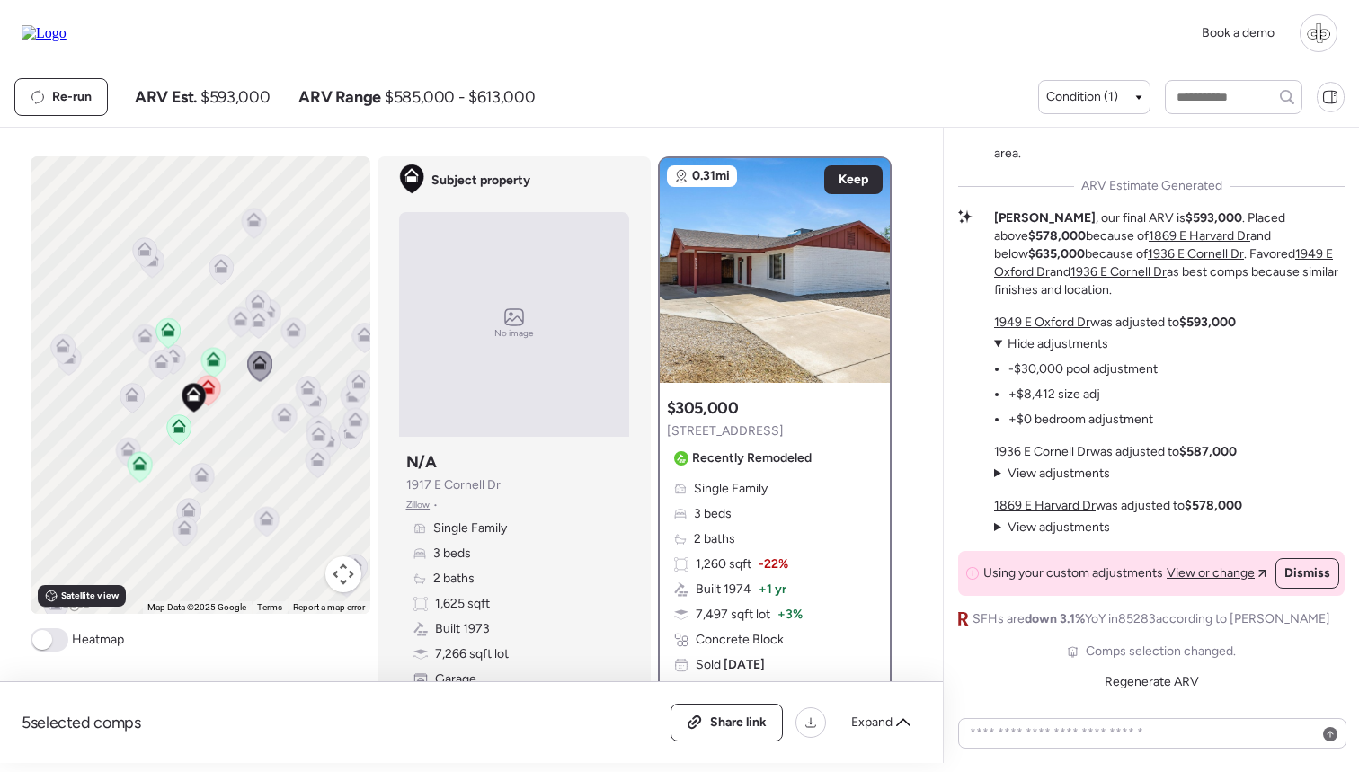
click at [210, 362] on icon at bounding box center [213, 362] width 12 height 5
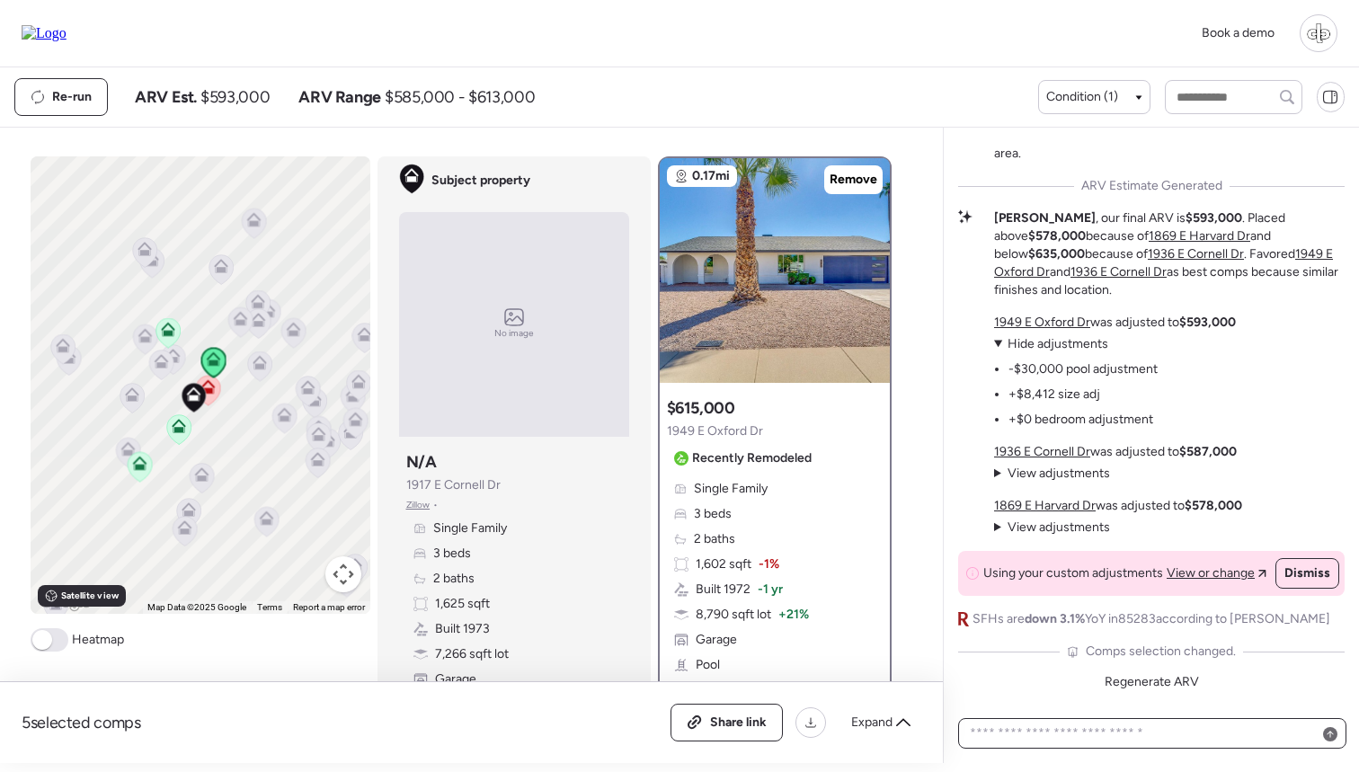
click at [1092, 741] on textarea at bounding box center [1152, 733] width 372 height 25
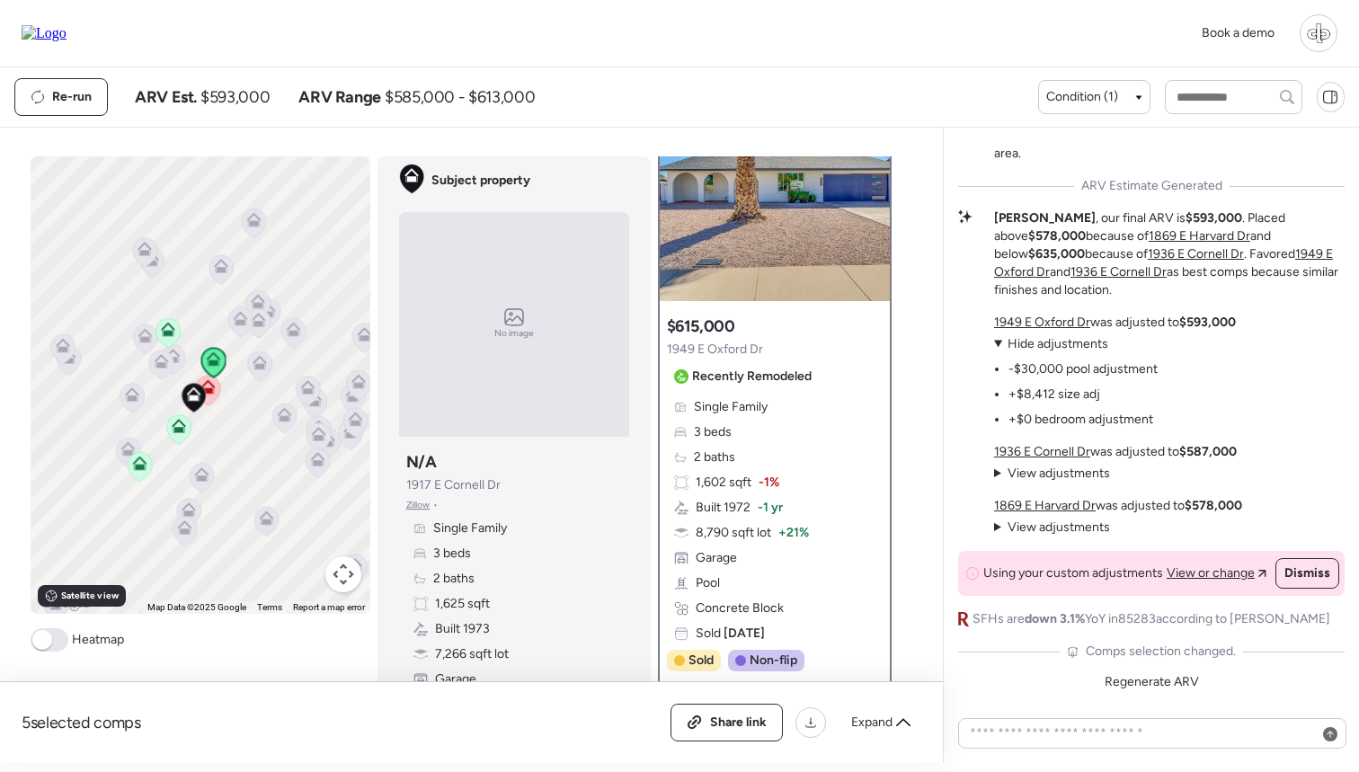
click at [56, 38] on img at bounding box center [44, 33] width 45 height 16
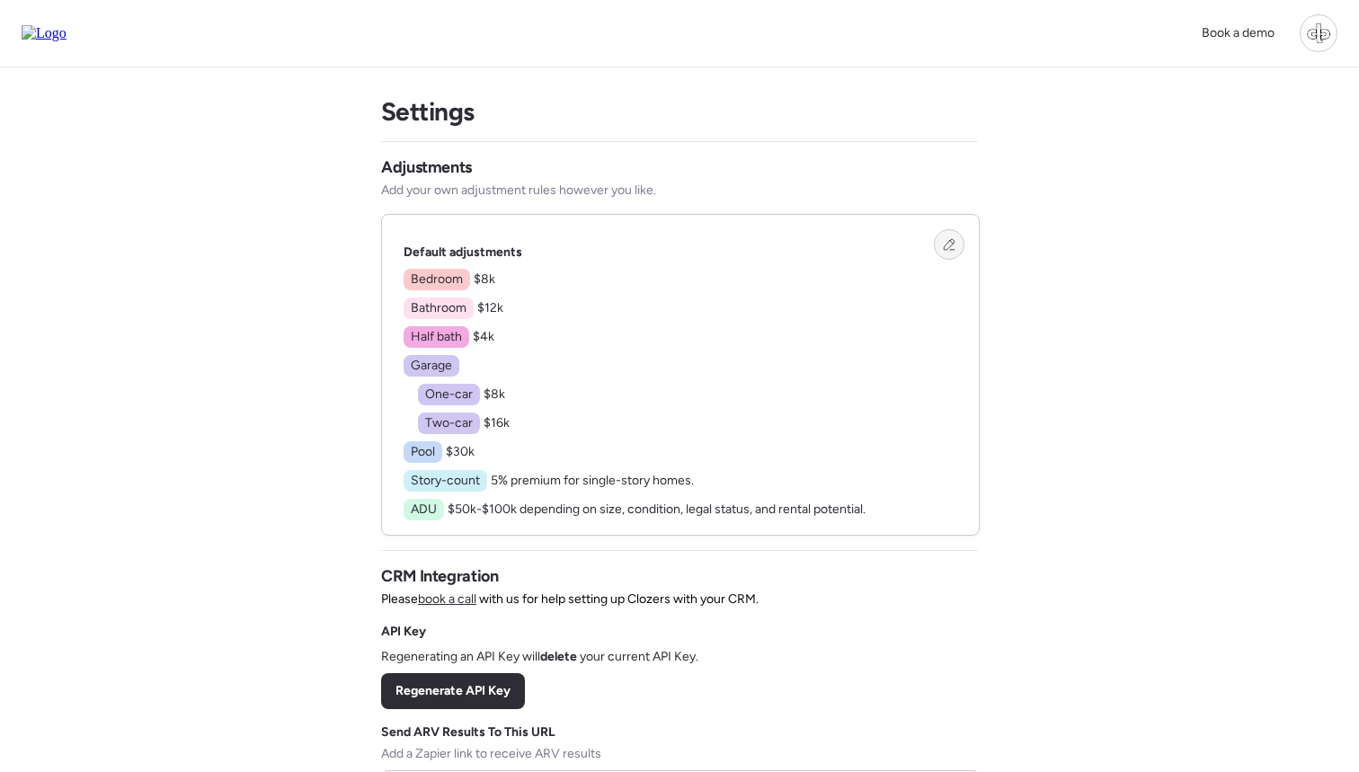
click at [957, 239] on div at bounding box center [949, 244] width 31 height 31
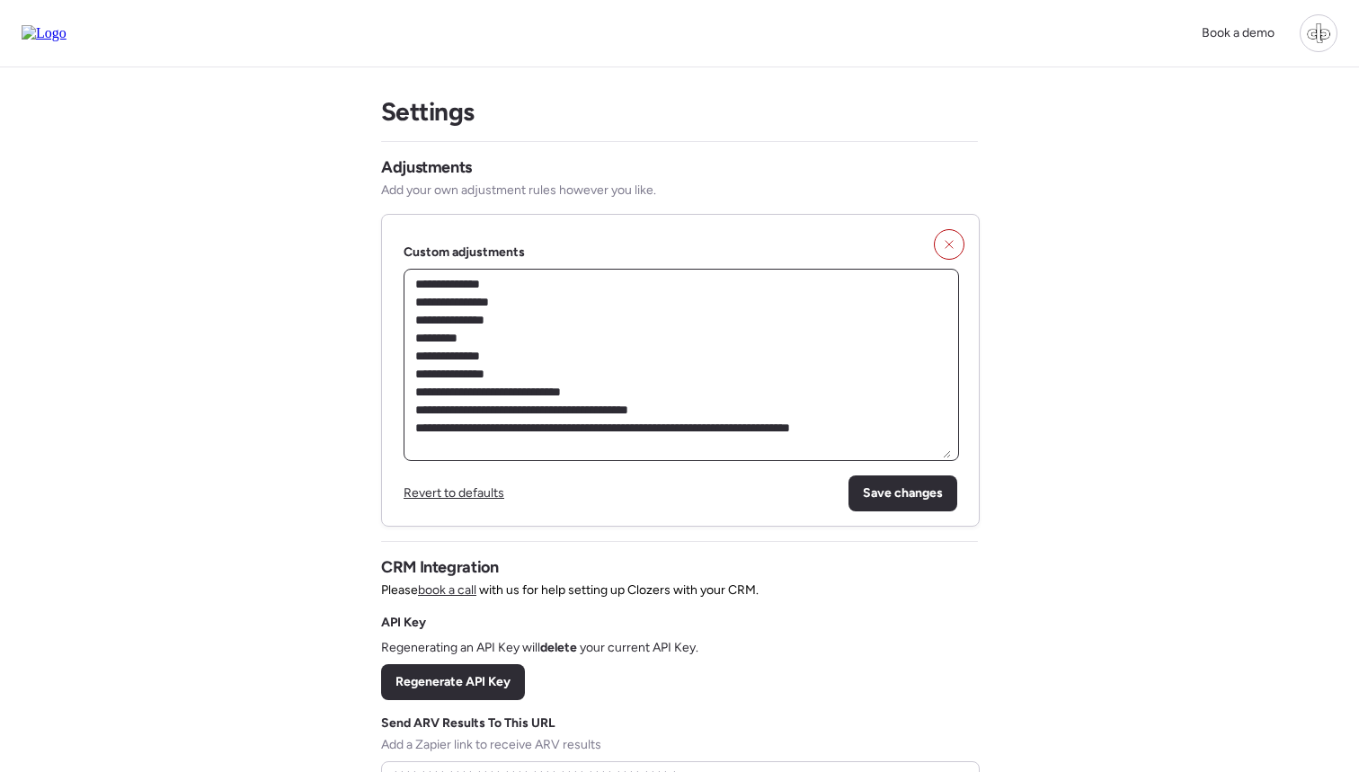
drag, startPoint x: 537, startPoint y: 295, endPoint x: 601, endPoint y: 364, distance: 94.2
click at [601, 364] on textarea "**********" at bounding box center [681, 365] width 539 height 187
